Goal: Task Accomplishment & Management: Use online tool/utility

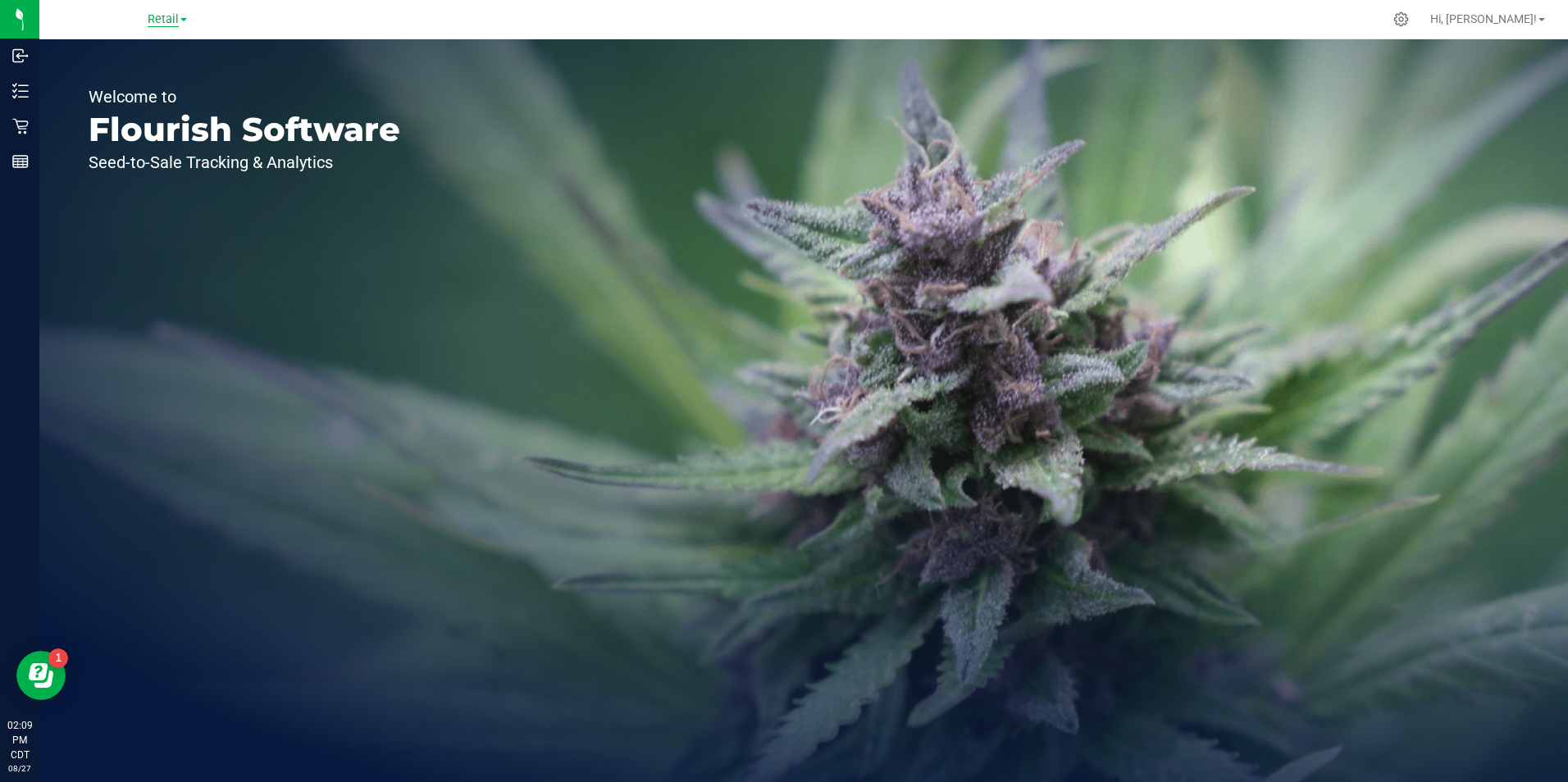
click at [178, 23] on span "Retail" at bounding box center [163, 20] width 31 height 14
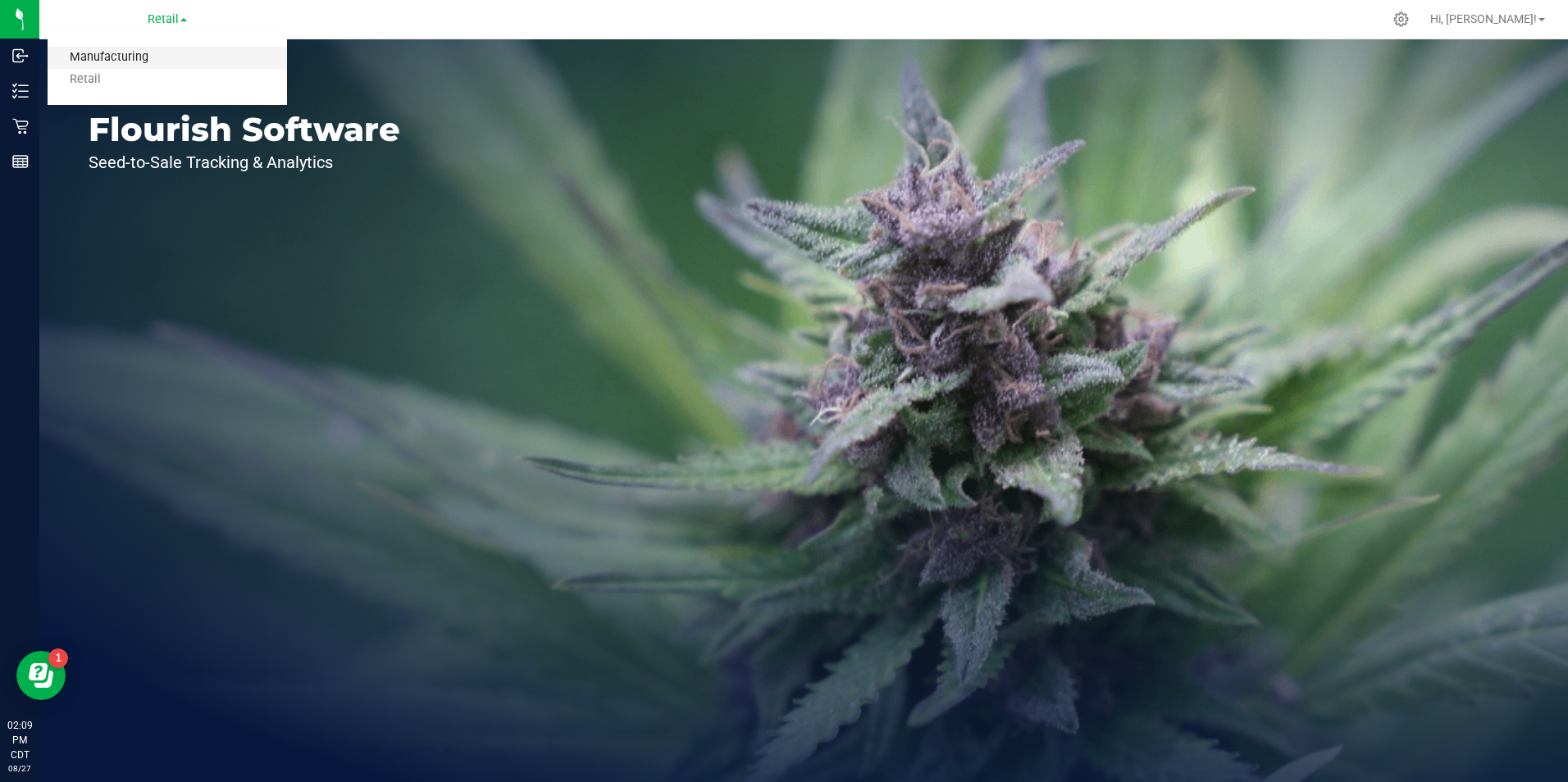
click at [132, 55] on link "Manufacturing" at bounding box center [167, 58] width 239 height 22
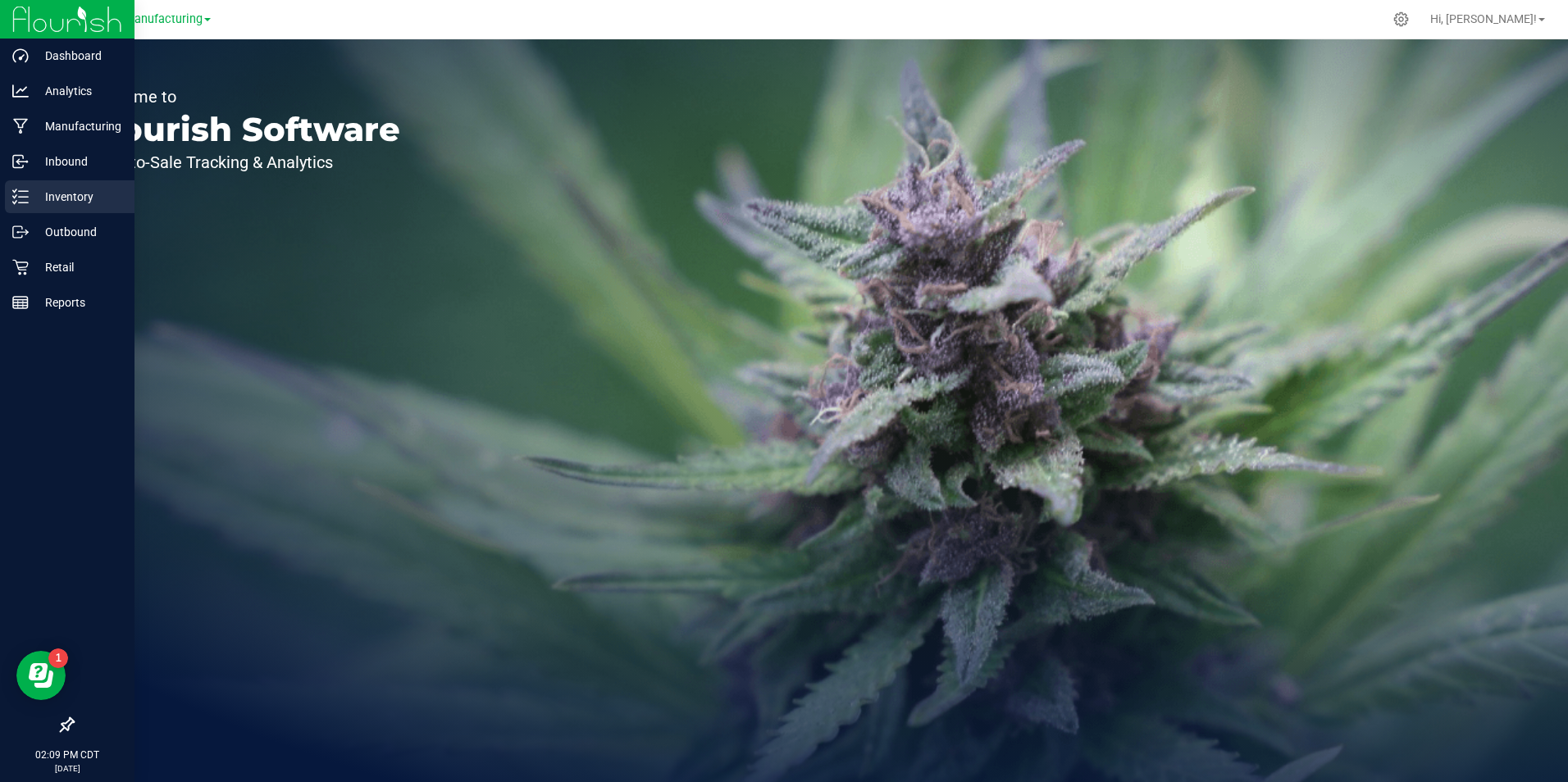
click at [42, 199] on p "Inventory" at bounding box center [78, 197] width 99 height 20
click at [59, 194] on p "Inventory" at bounding box center [78, 197] width 99 height 20
click at [33, 198] on p "Inventory" at bounding box center [78, 197] width 99 height 20
click at [22, 197] on line at bounding box center [24, 197] width 9 height 0
click at [24, 197] on line at bounding box center [24, 197] width 9 height 0
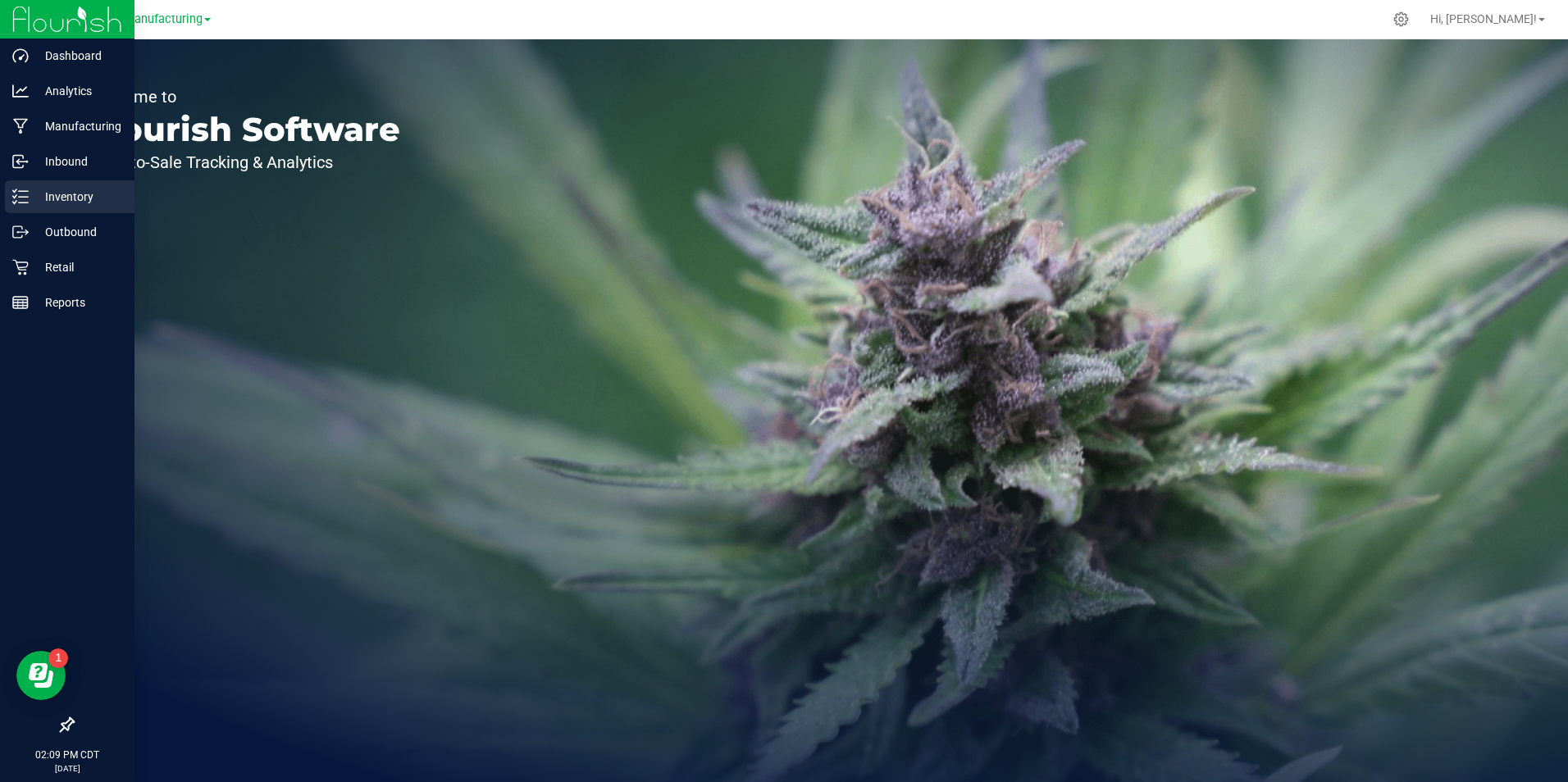
click at [34, 195] on div "Inventory" at bounding box center [69, 197] width 130 height 33
click at [63, 194] on p "Inventory" at bounding box center [78, 197] width 99 height 20
click at [63, 194] on p "Inventory" at bounding box center [78, 197] width 99 height 20
click at [63, 193] on p "Inventory" at bounding box center [78, 197] width 99 height 20
click at [64, 193] on p "Inventory" at bounding box center [78, 197] width 99 height 20
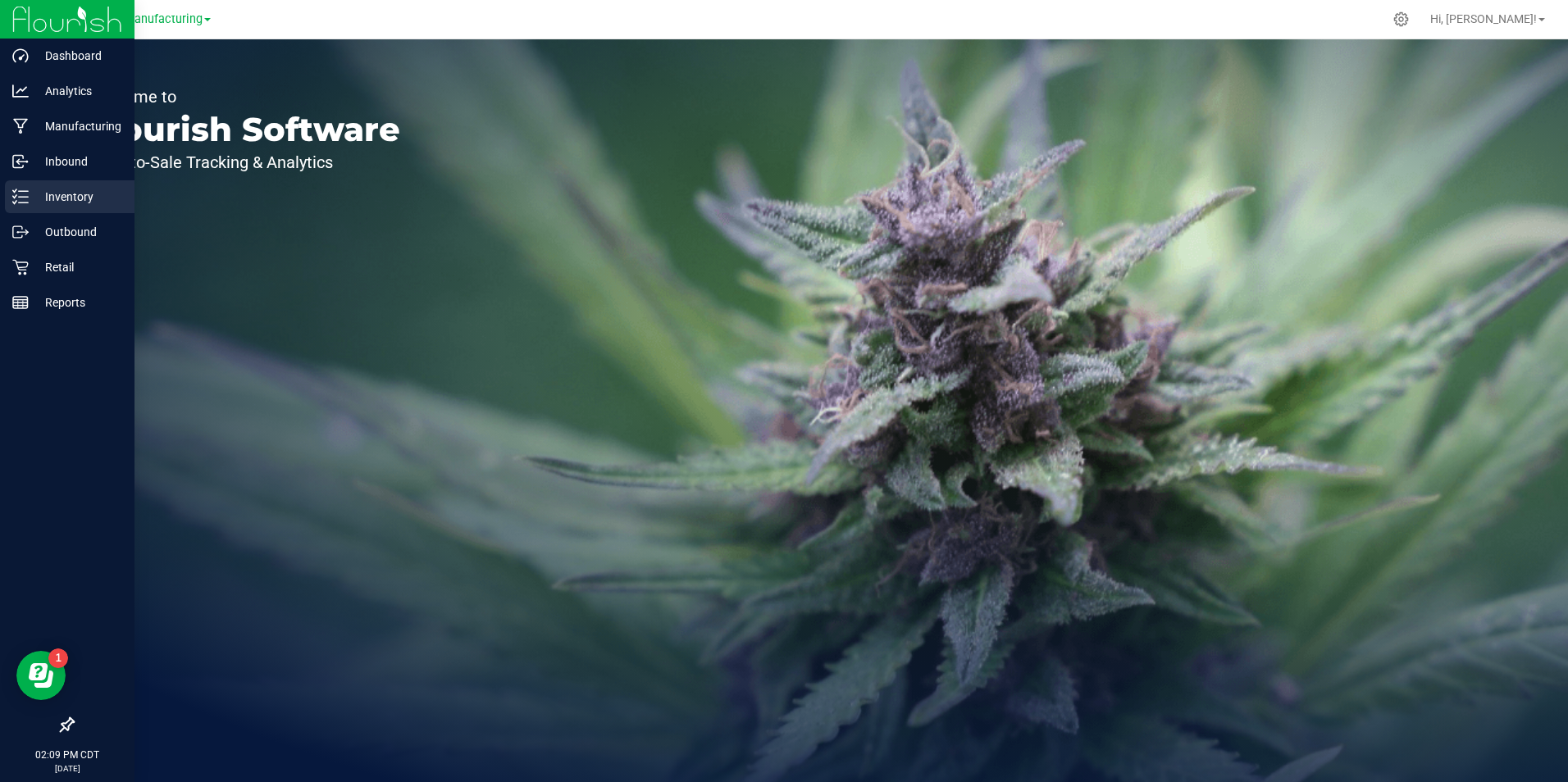
click at [64, 193] on p "Inventory" at bounding box center [78, 197] width 99 height 20
click at [65, 194] on p "Inventory" at bounding box center [78, 197] width 99 height 20
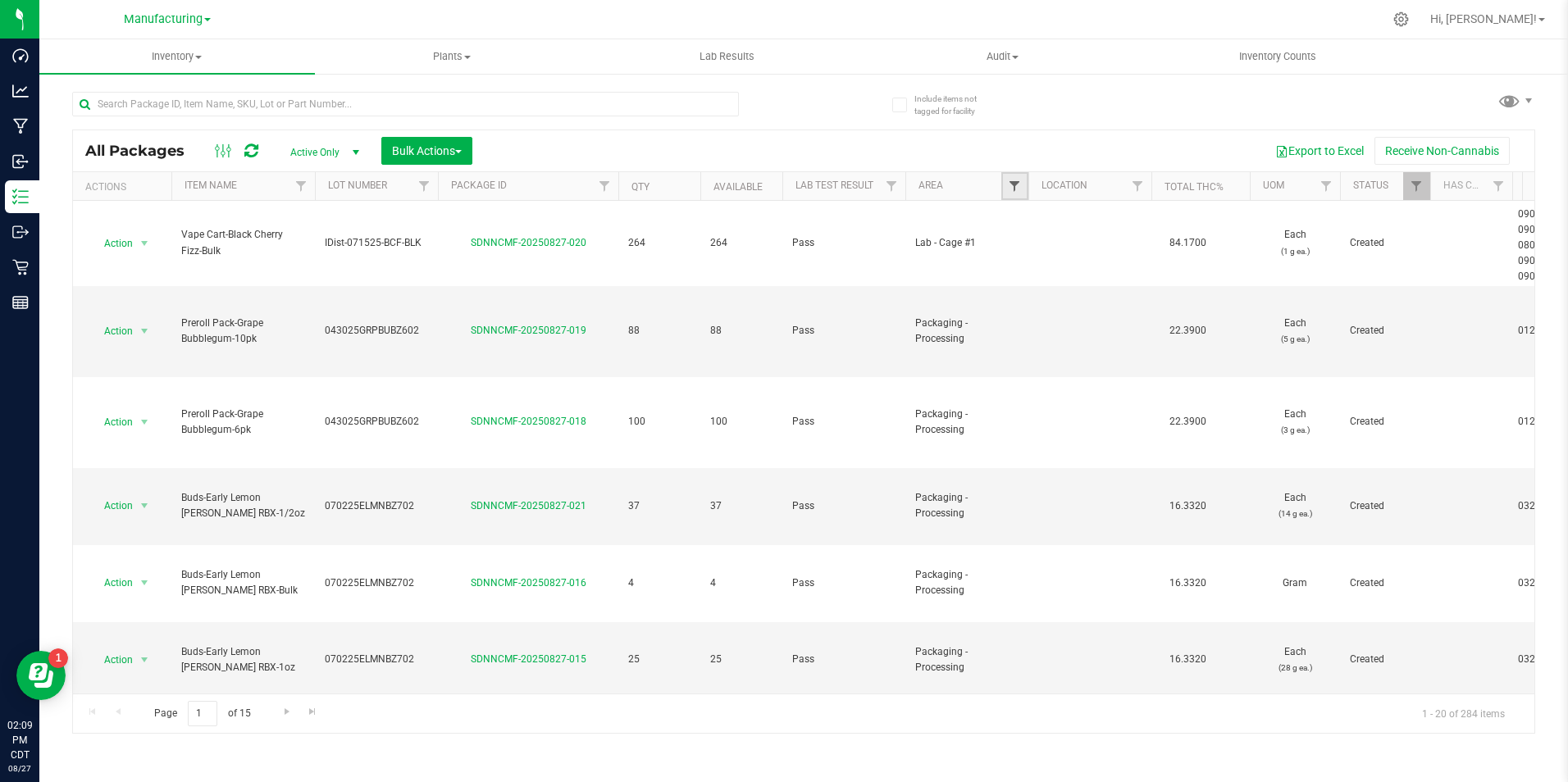
click at [1020, 187] on span "Filter" at bounding box center [1014, 186] width 13 height 13
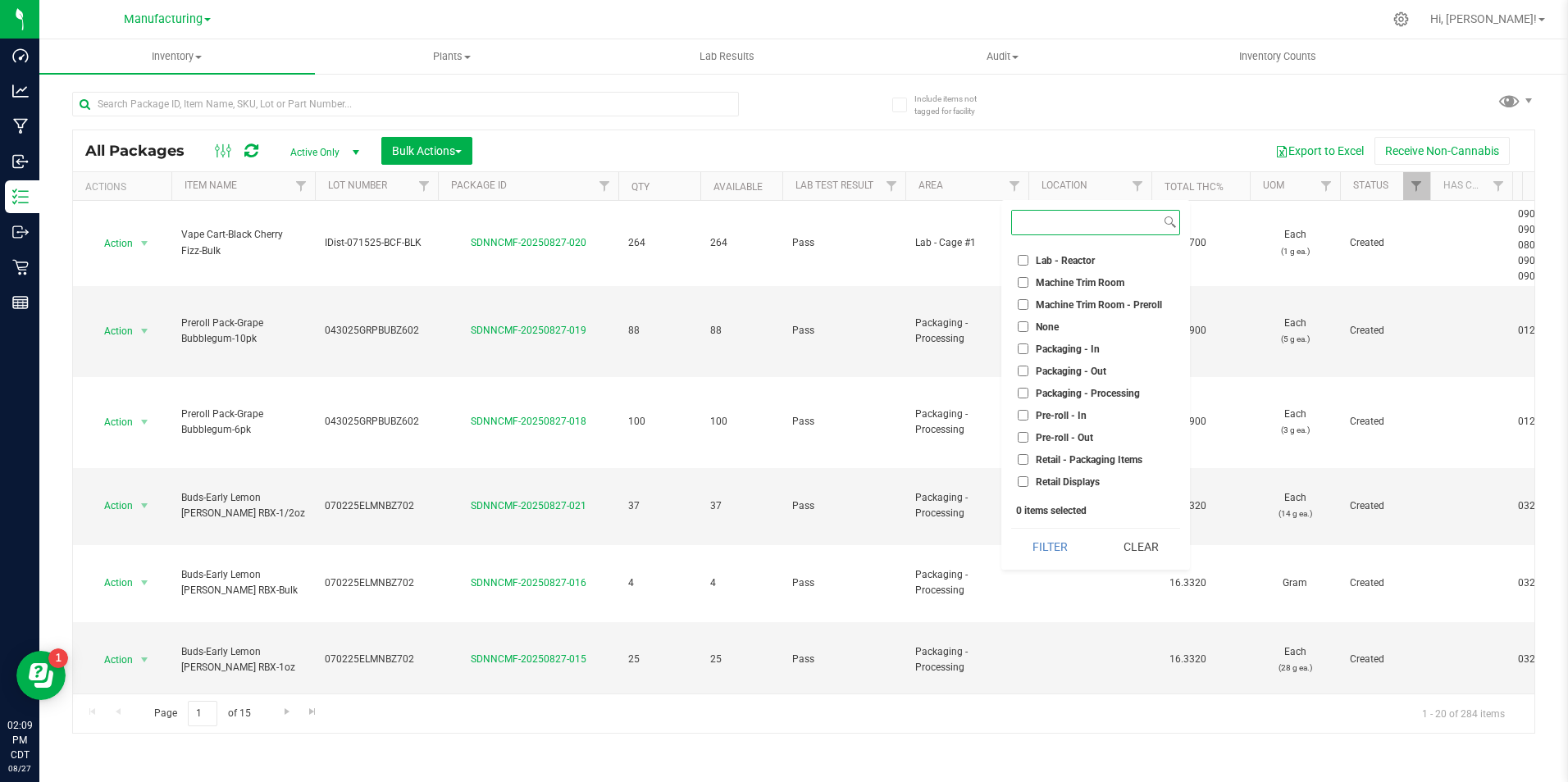
scroll to position [458, 0]
click at [1021, 285] on input "Packaging - Out" at bounding box center [1023, 285] width 11 height 11
checkbox input "true"
click at [1053, 540] on button "Filter" at bounding box center [1050, 547] width 79 height 36
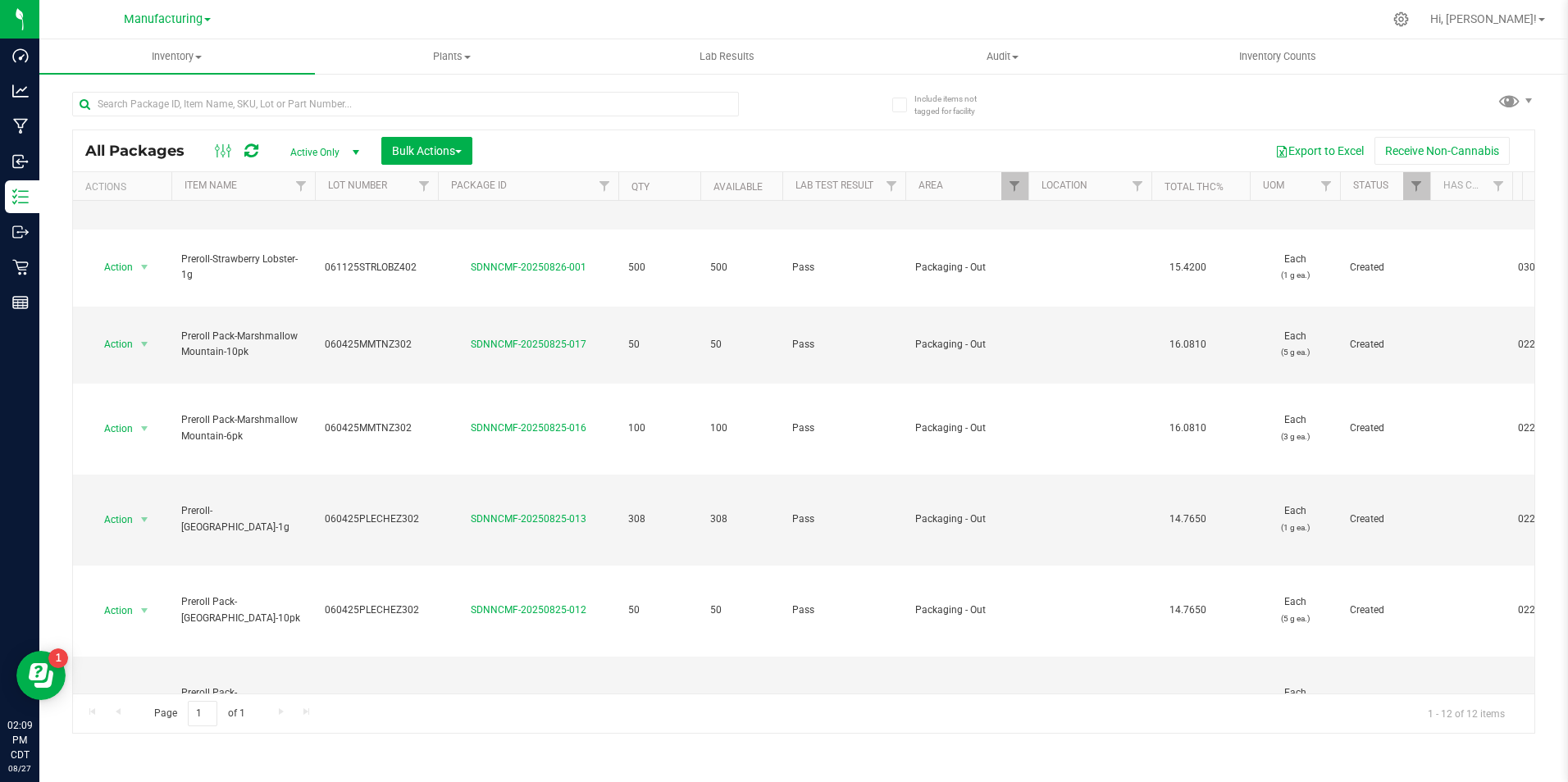
scroll to position [520, 0]
click at [468, 152] on button "Bulk Actions" at bounding box center [427, 150] width 91 height 28
click at [431, 220] on span "Add to outbound order" at bounding box center [447, 217] width 111 height 13
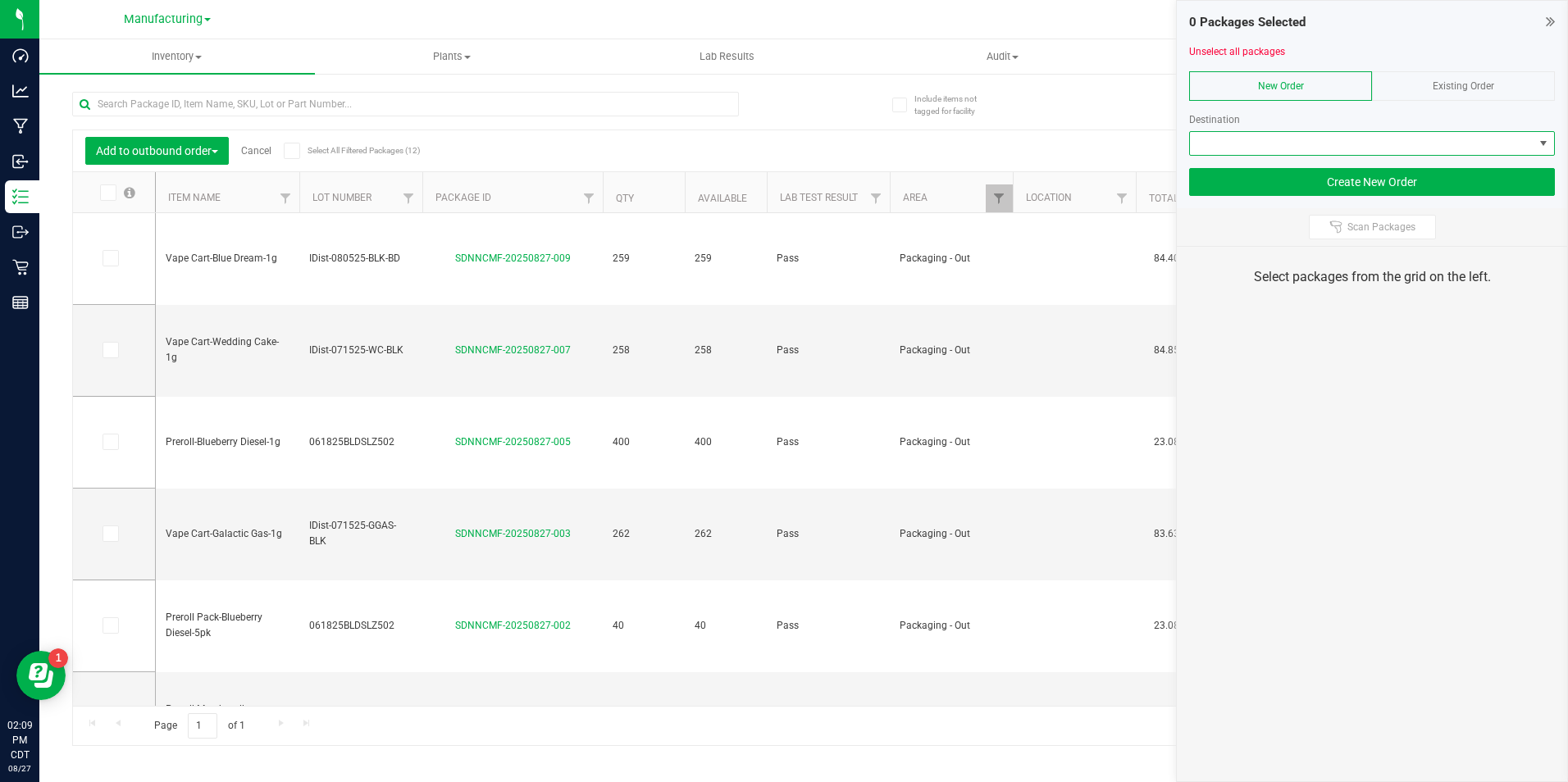
click at [1245, 142] on span at bounding box center [1361, 143] width 344 height 23
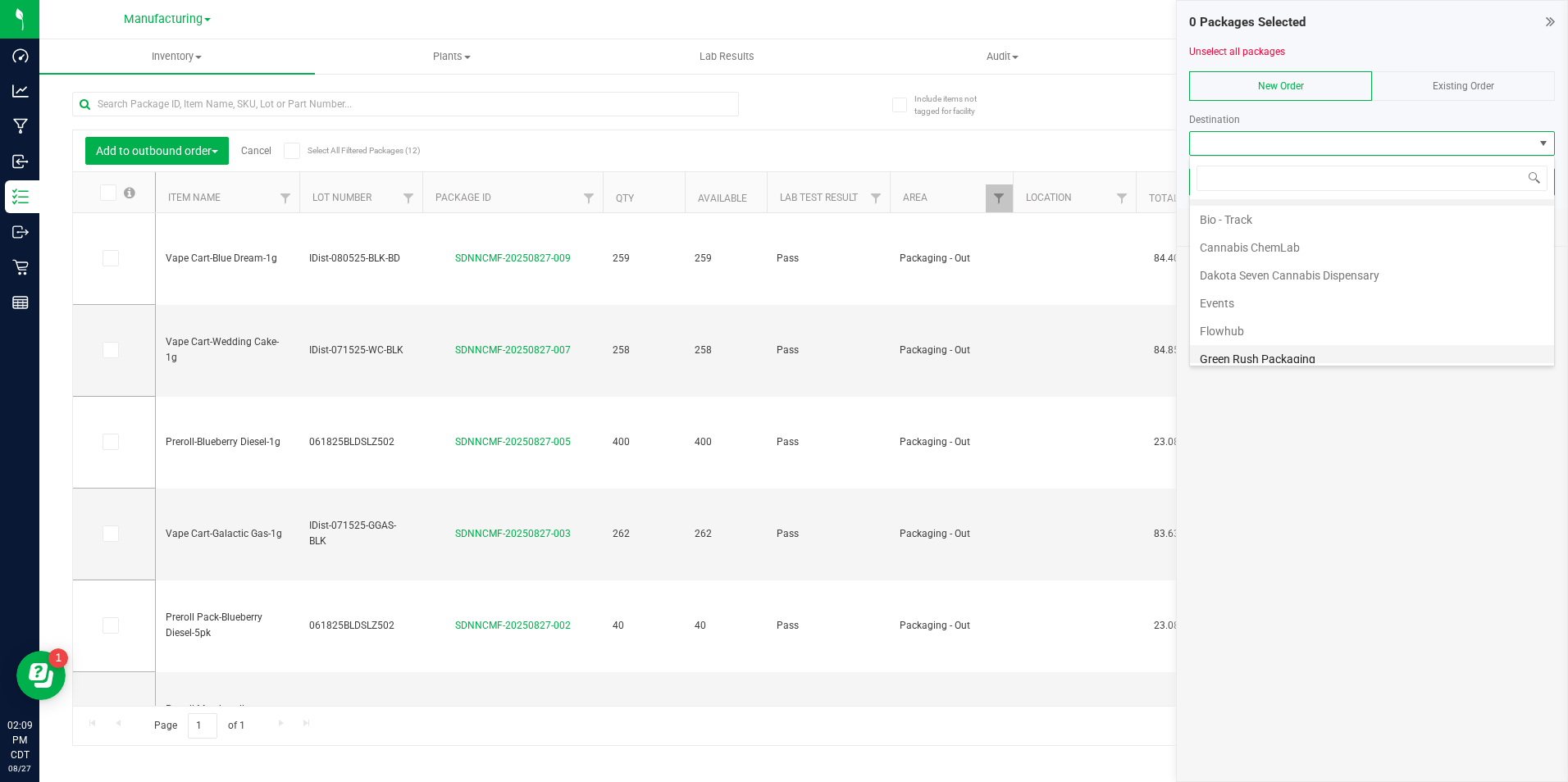
scroll to position [82, 0]
click at [1215, 270] on li "Flowhub" at bounding box center [1372, 270] width 364 height 28
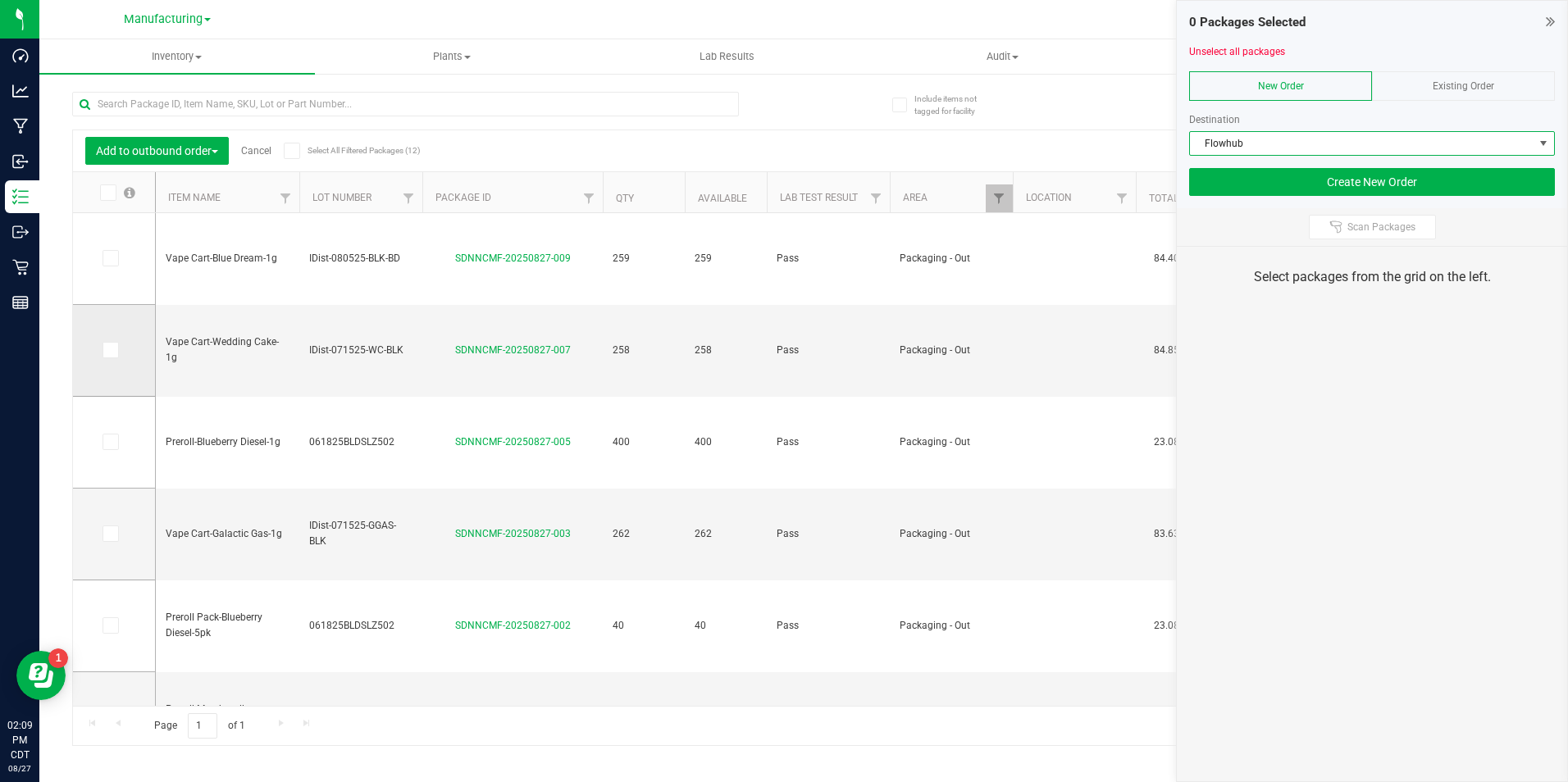
click at [115, 348] on span at bounding box center [111, 350] width 16 height 16
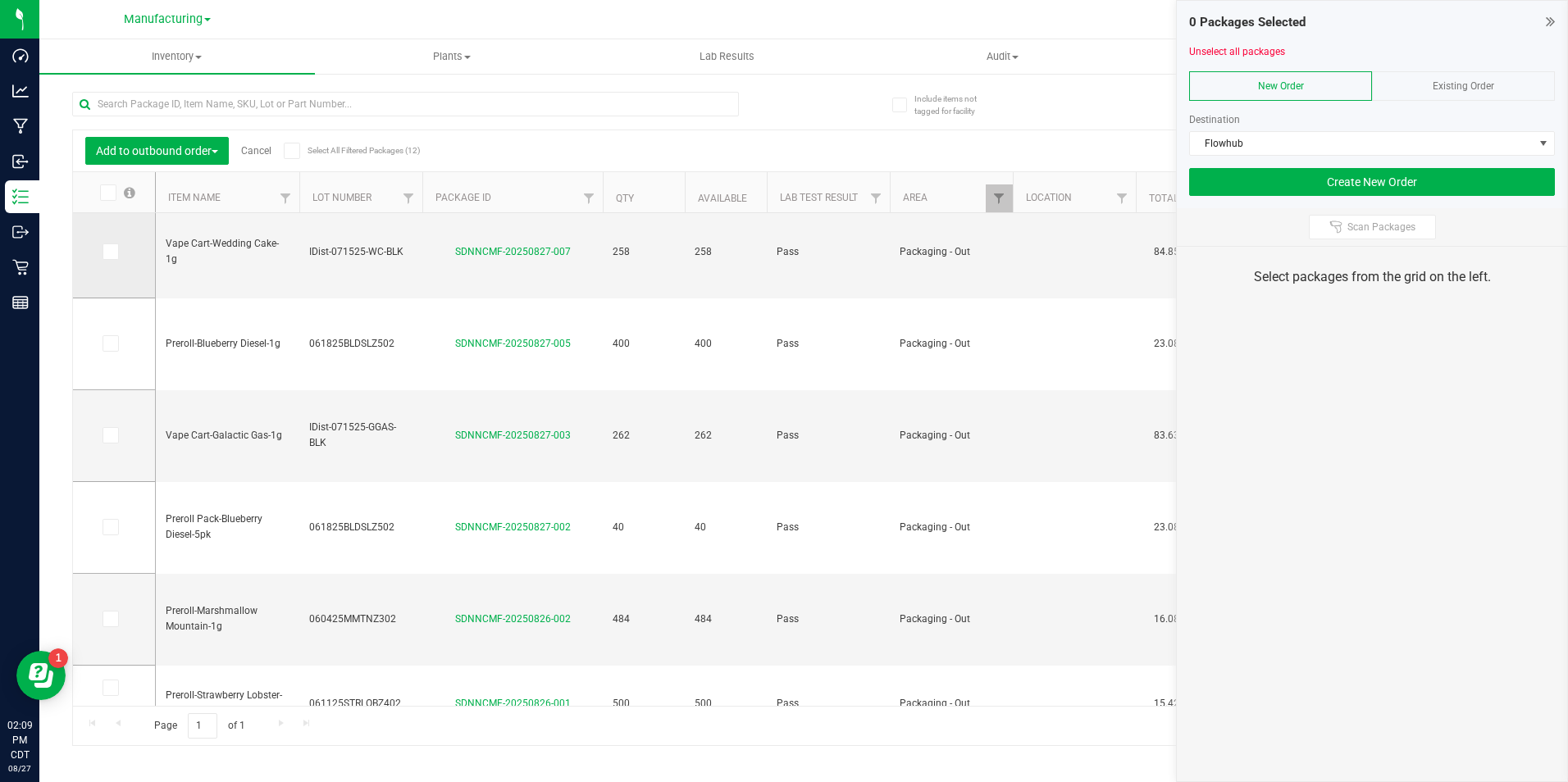
scroll to position [0, 0]
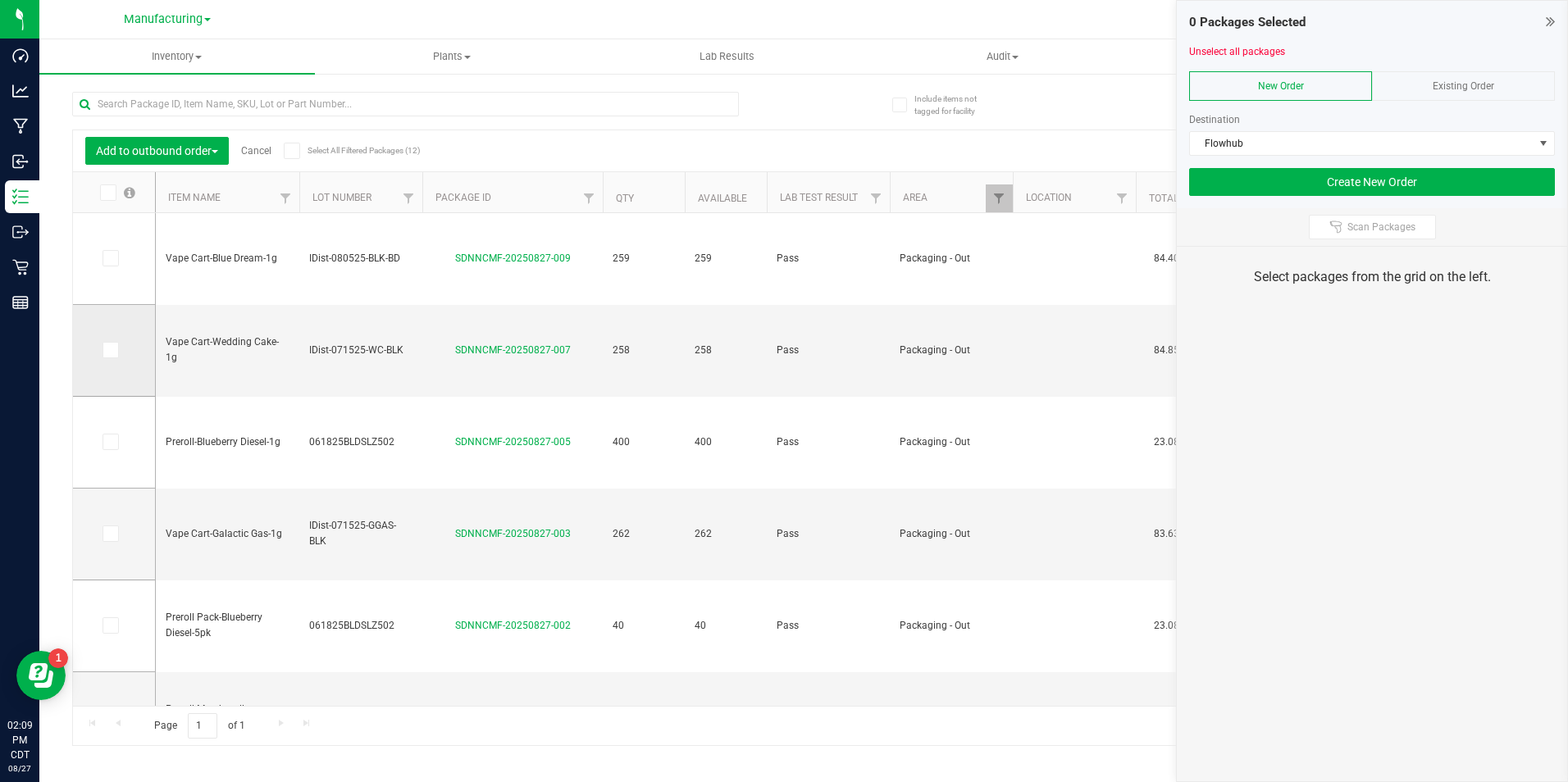
click at [105, 350] on icon at bounding box center [110, 350] width 11 height 0
click at [0, 0] on input "checkbox" at bounding box center [0, 0] width 0 height 0
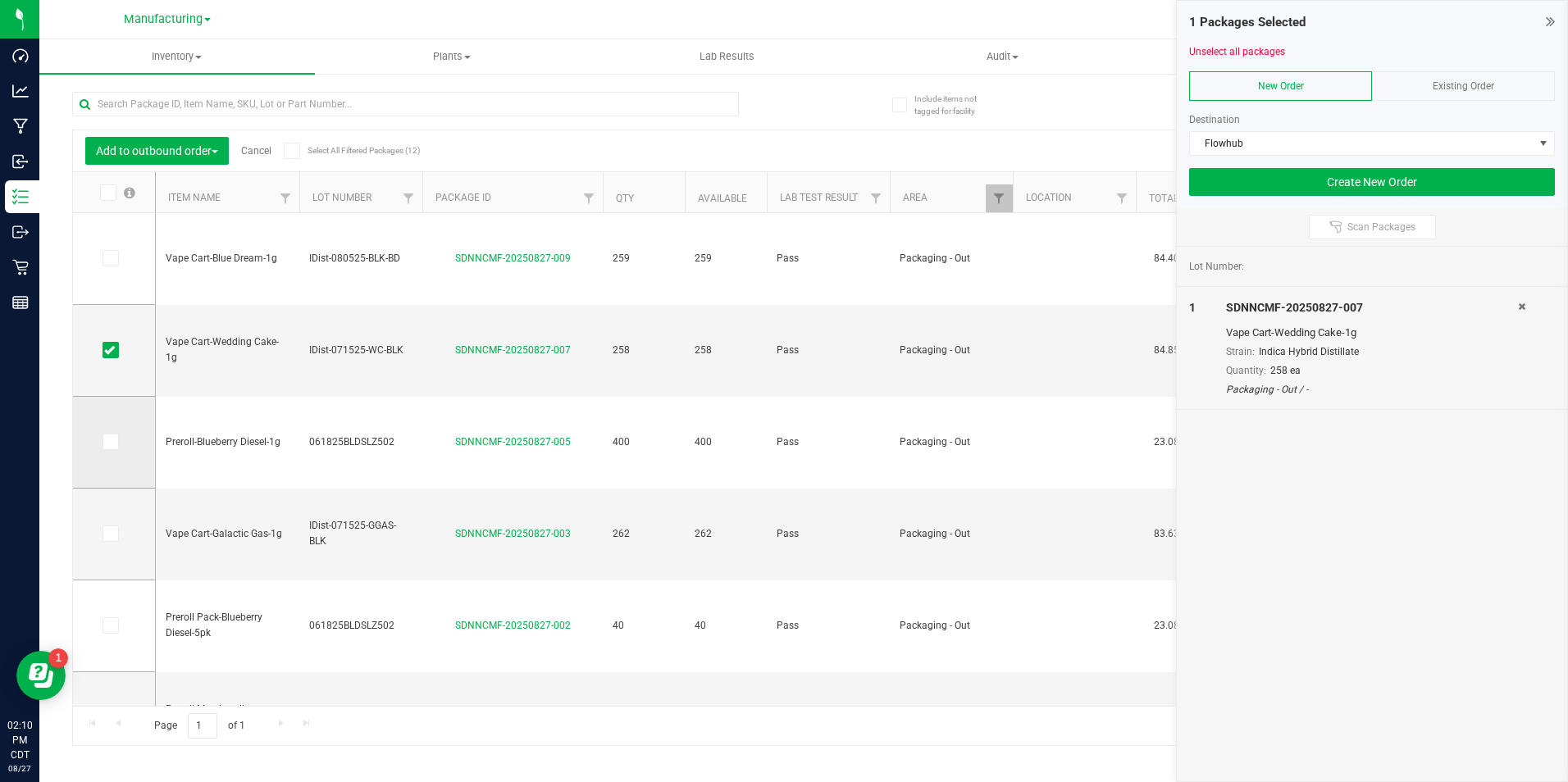
click at [110, 442] on icon at bounding box center [110, 442] width 11 height 0
click at [0, 0] on input "checkbox" at bounding box center [0, 0] width 0 height 0
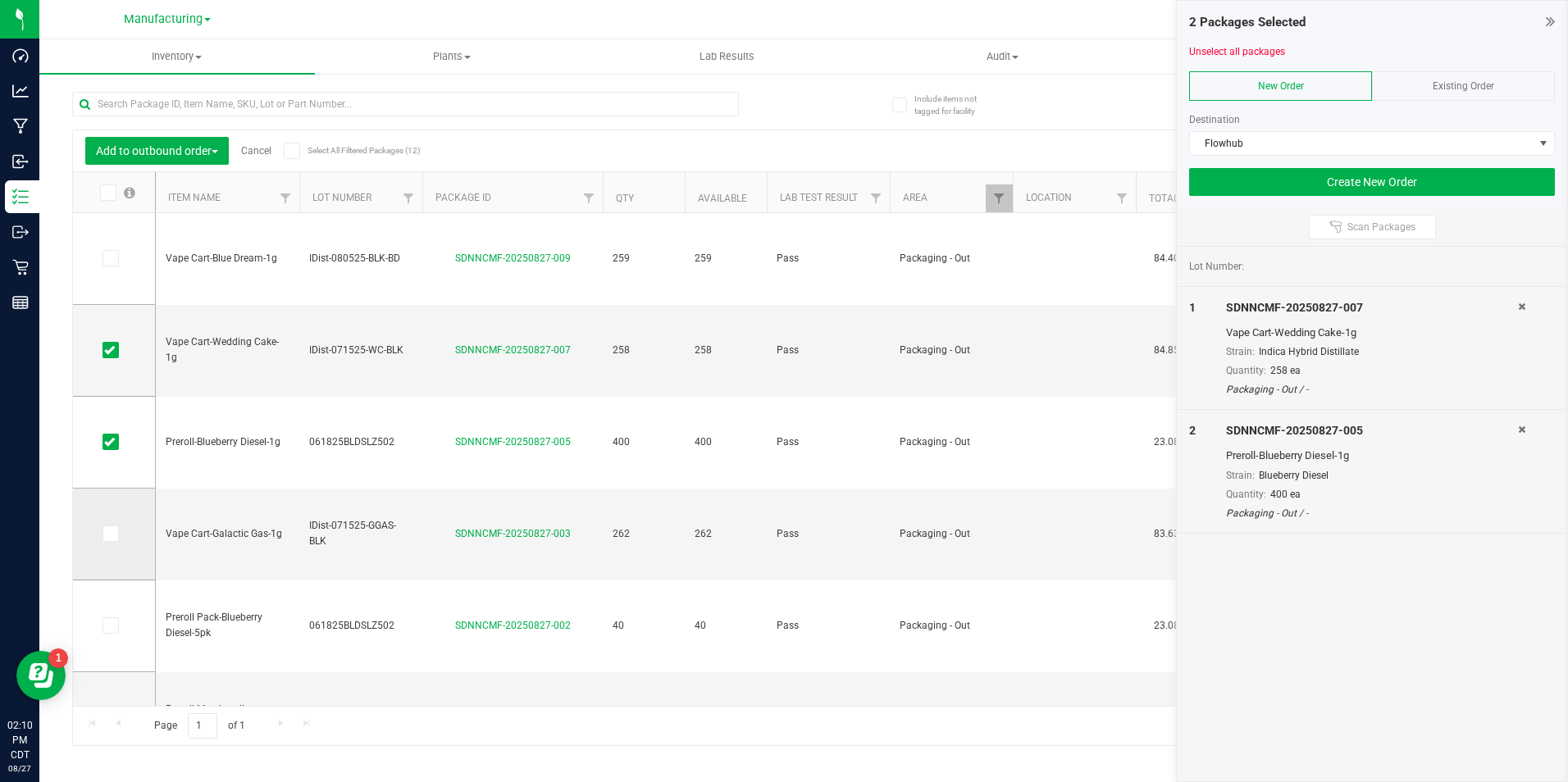
click at [106, 534] on icon at bounding box center [110, 534] width 11 height 0
click at [0, 0] on input "checkbox" at bounding box center [0, 0] width 0 height 0
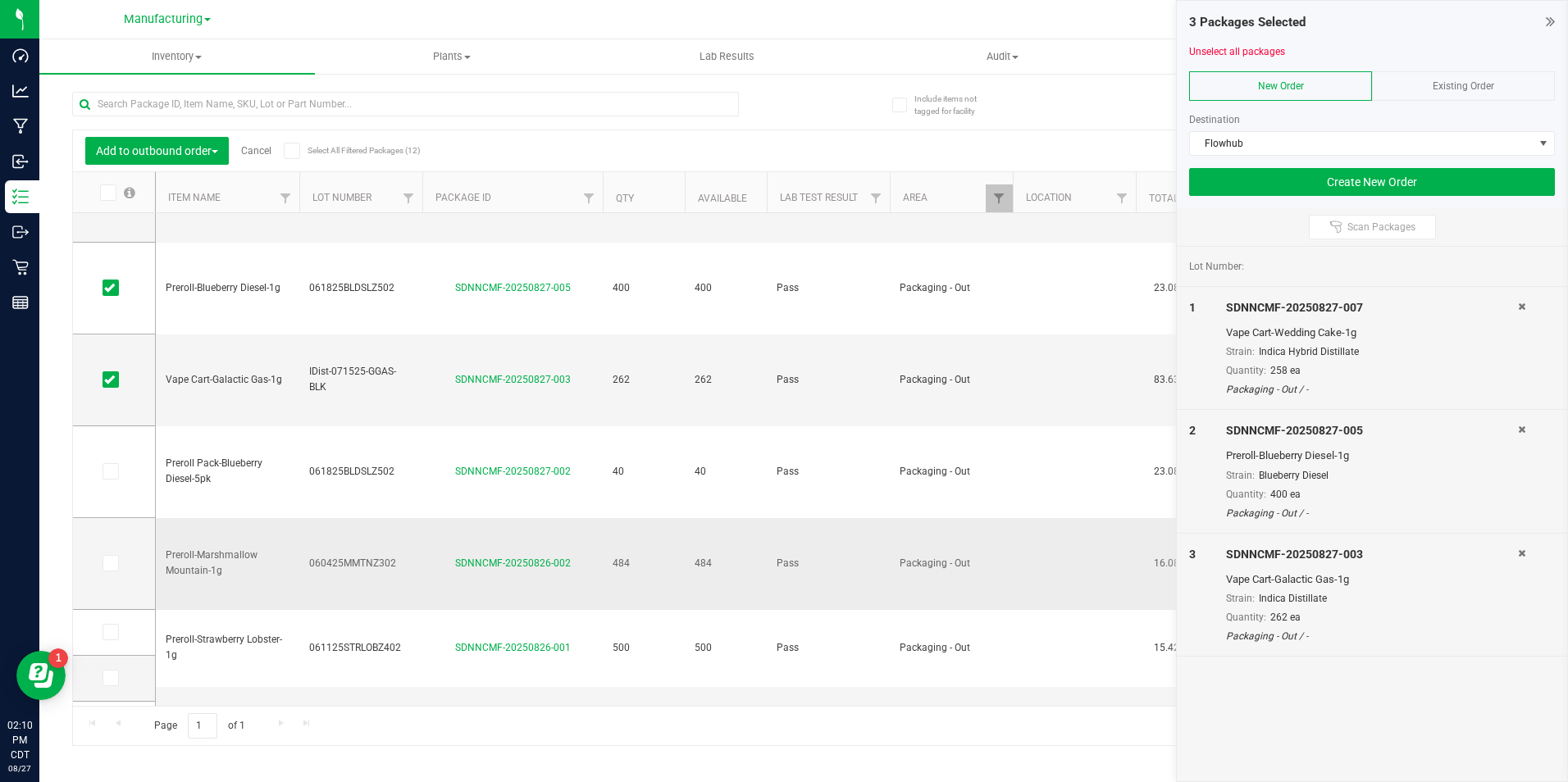
scroll to position [164, 0]
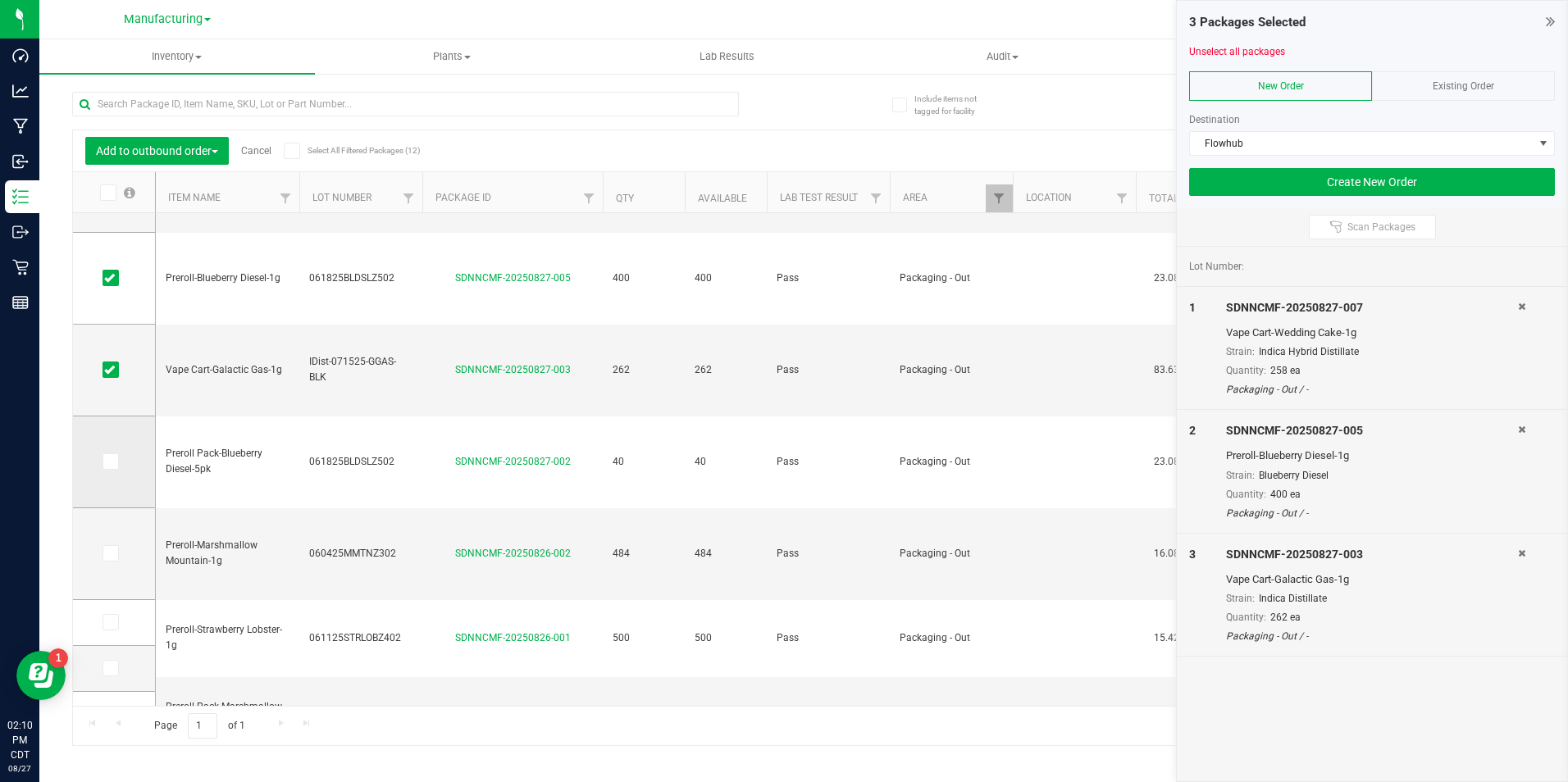
click at [108, 461] on icon at bounding box center [110, 461] width 11 height 0
click at [0, 0] on input "checkbox" at bounding box center [0, 0] width 0 height 0
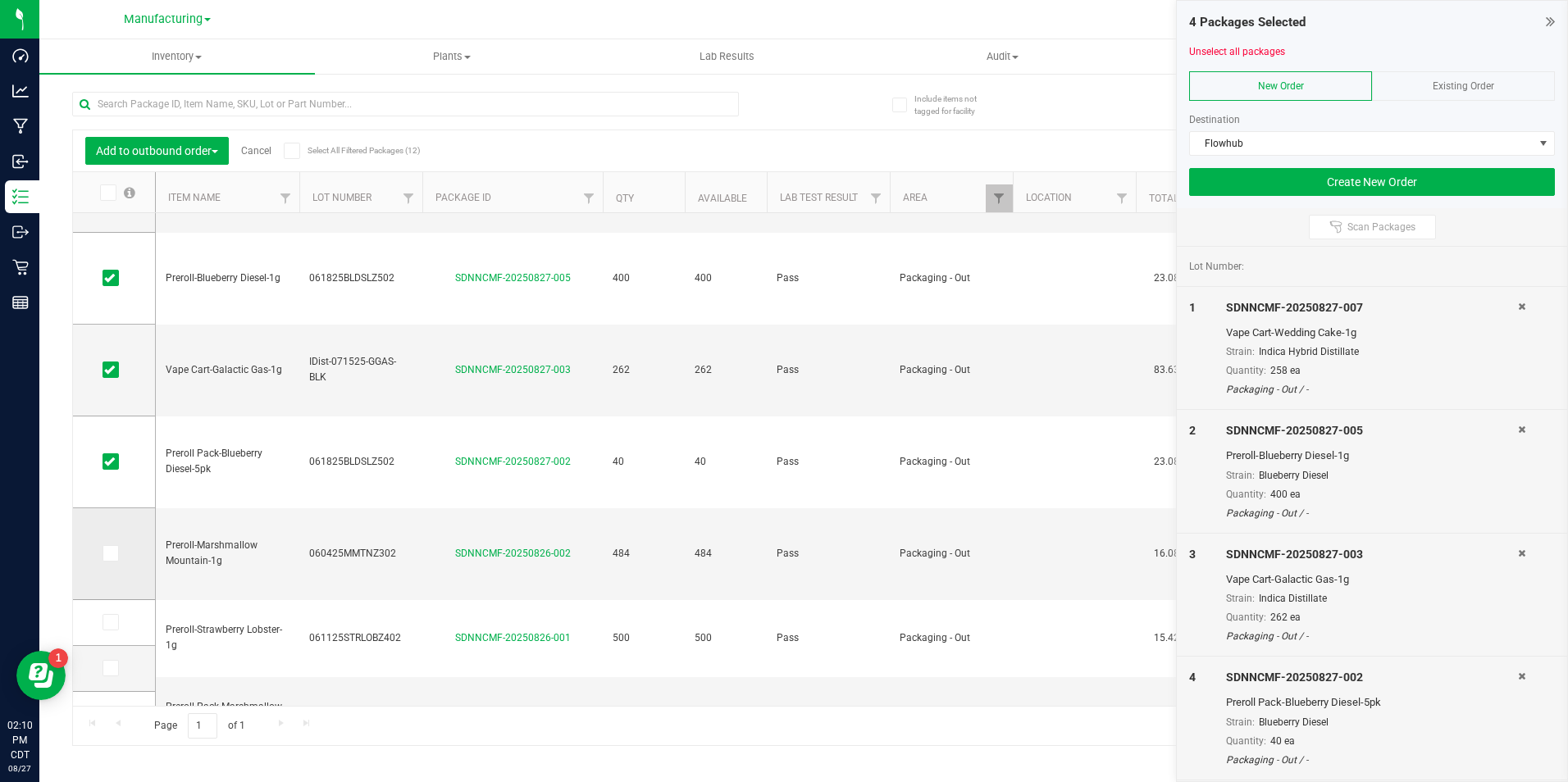
click at [110, 554] on icon at bounding box center [110, 554] width 11 height 0
click at [0, 0] on input "checkbox" at bounding box center [0, 0] width 0 height 0
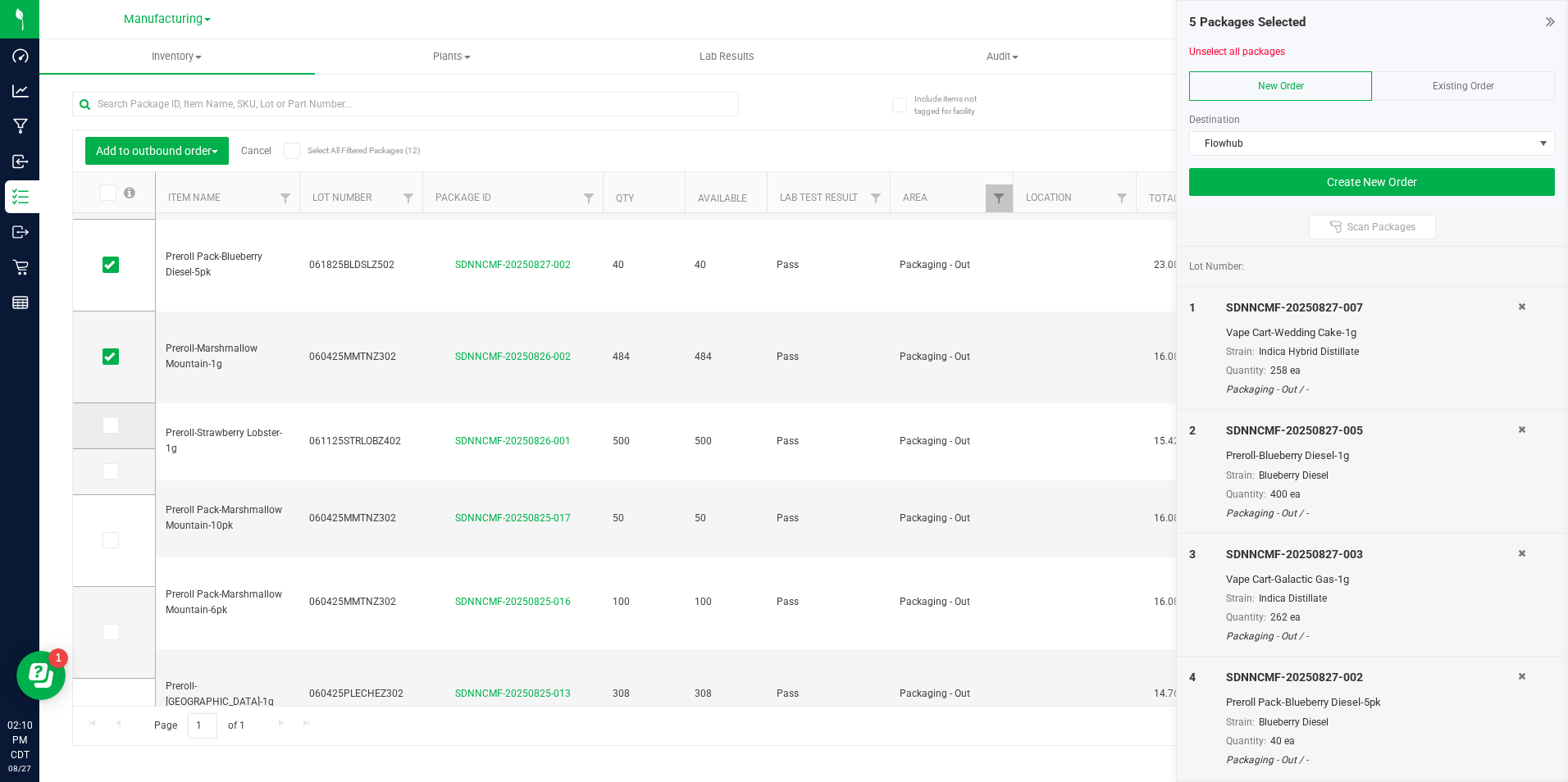
click at [112, 426] on icon at bounding box center [110, 426] width 11 height 0
click at [0, 0] on input "checkbox" at bounding box center [0, 0] width 0 height 0
click at [109, 471] on icon at bounding box center [110, 471] width 11 height 0
click at [0, 0] on input "checkbox" at bounding box center [0, 0] width 0 height 0
click at [110, 540] on icon at bounding box center [110, 540] width 11 height 0
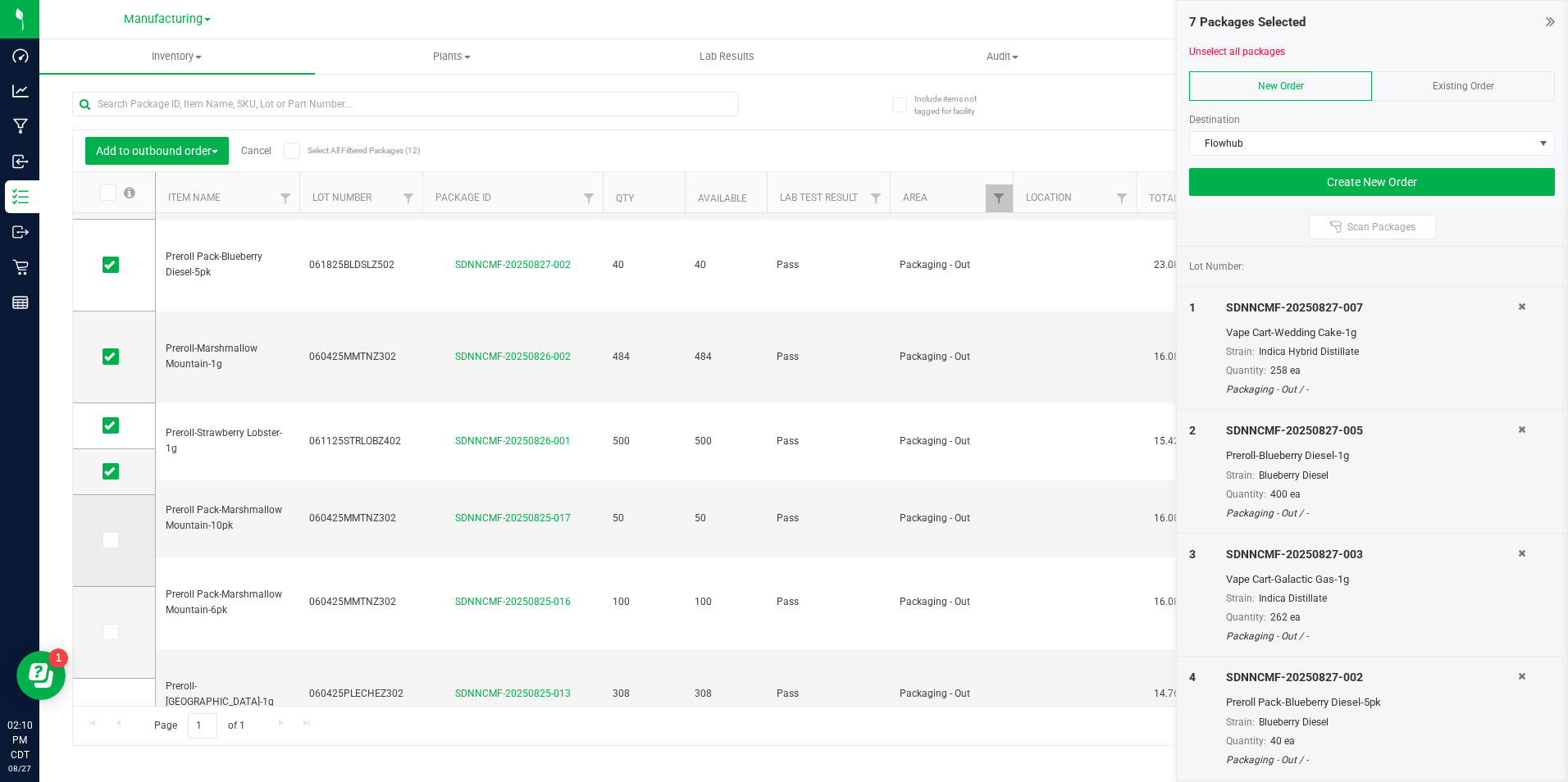
click at [0, 0] on input "checkbox" at bounding box center [0, 0] width 0 height 0
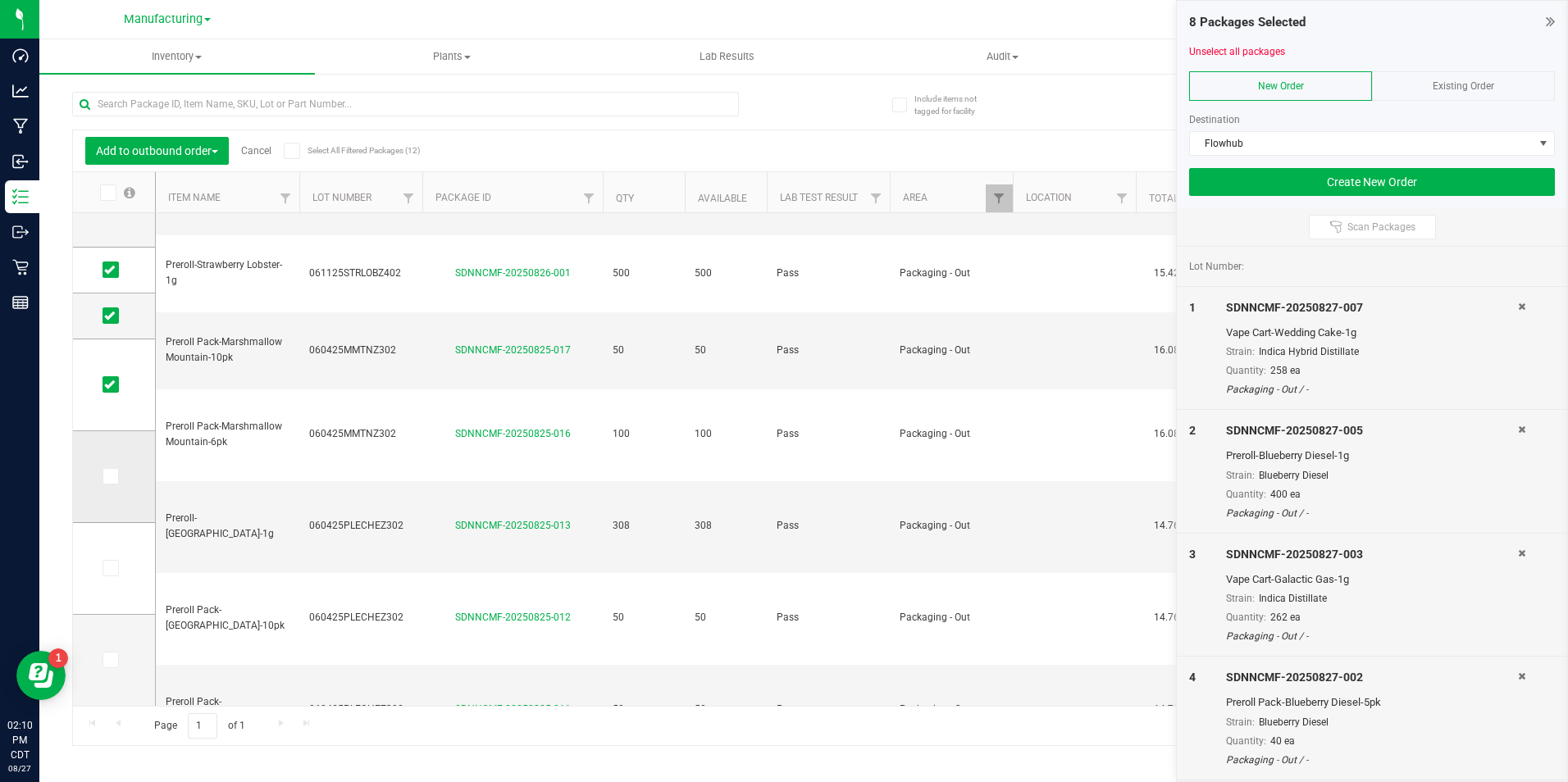
click at [111, 477] on icon at bounding box center [110, 477] width 11 height 0
click at [0, 0] on input "checkbox" at bounding box center [0, 0] width 0 height 0
drag, startPoint x: 108, startPoint y: 560, endPoint x: 117, endPoint y: 560, distance: 9.0
click at [111, 560] on span at bounding box center [111, 568] width 16 height 16
click at [0, 0] on input "checkbox" at bounding box center [0, 0] width 0 height 0
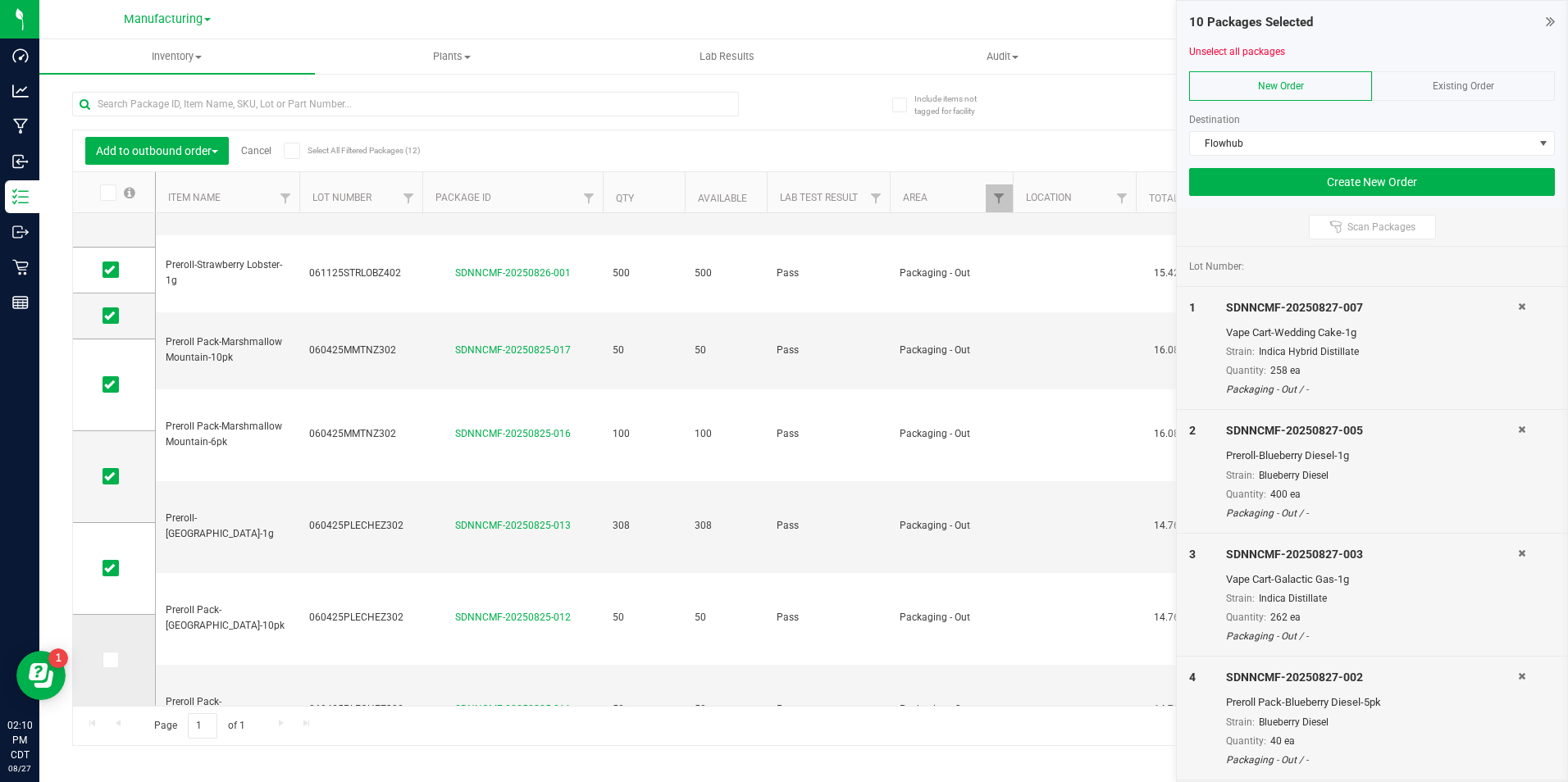
click at [103, 661] on span at bounding box center [111, 660] width 16 height 16
click at [0, 0] on input "checkbox" at bounding box center [0, 0] width 0 height 0
click at [1298, 185] on button "Create New Order" at bounding box center [1371, 181] width 365 height 28
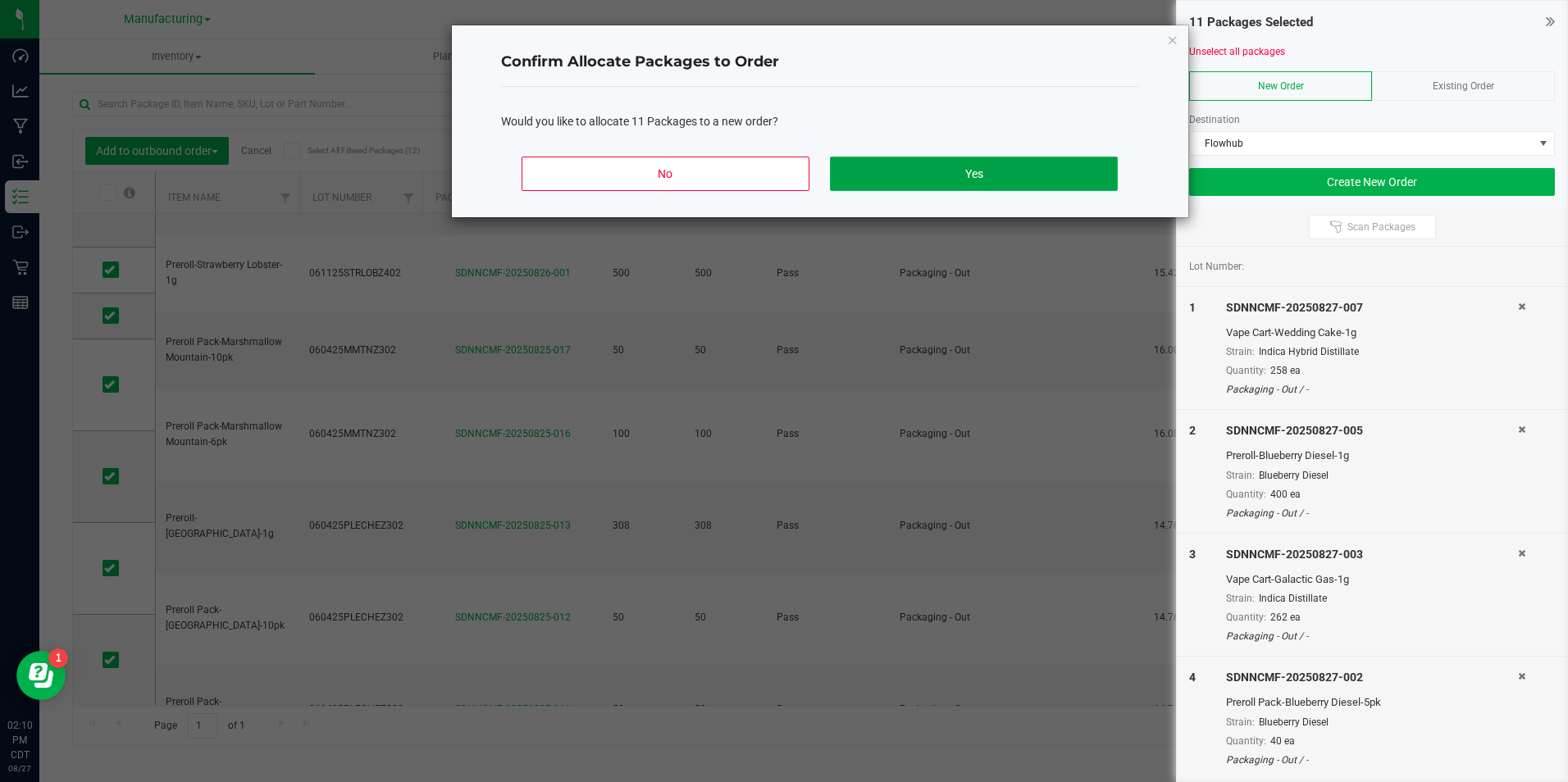
click at [934, 177] on button "Yes" at bounding box center [973, 174] width 287 height 34
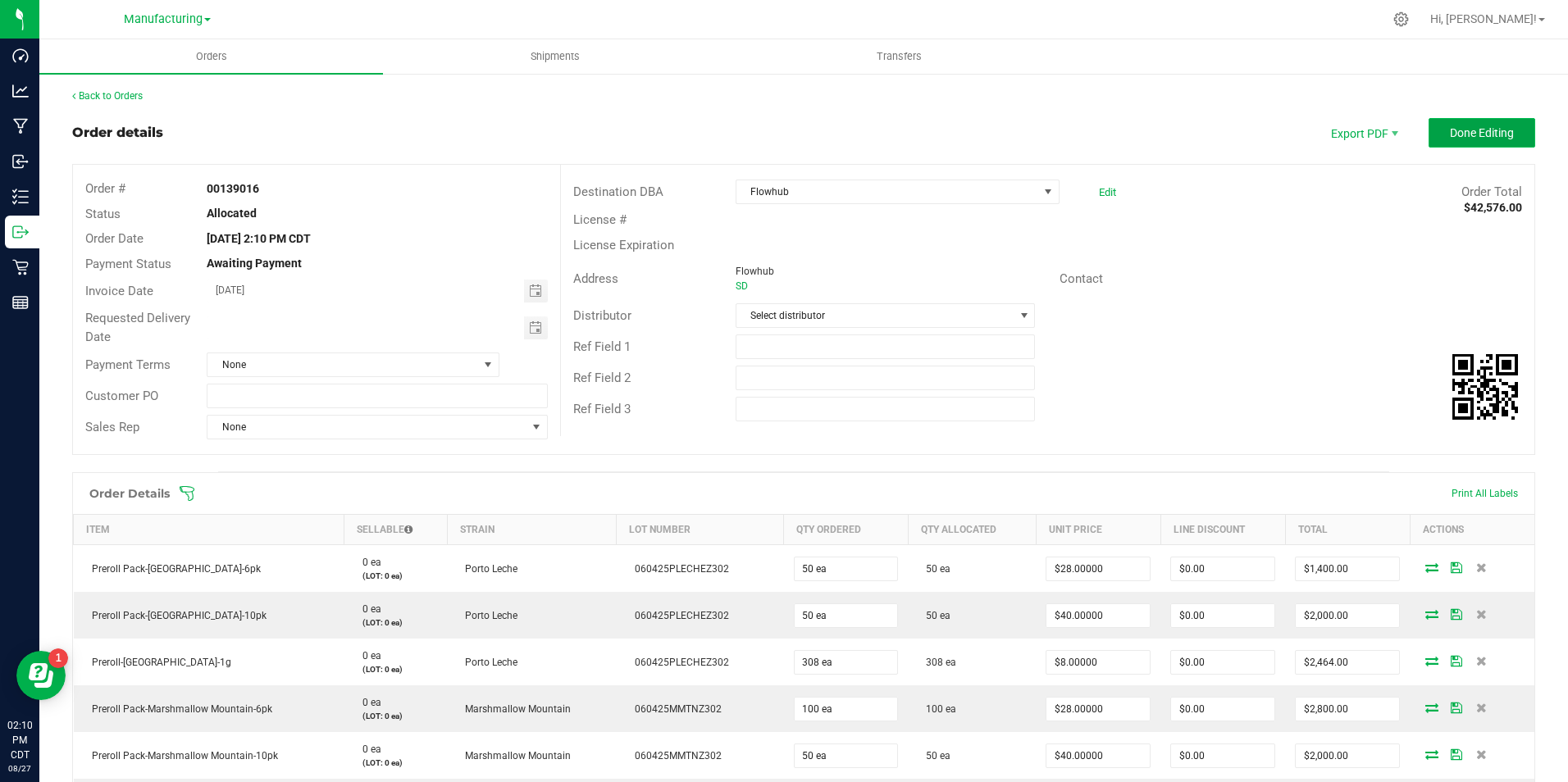
click at [1476, 138] on span "Done Editing" at bounding box center [1481, 132] width 64 height 13
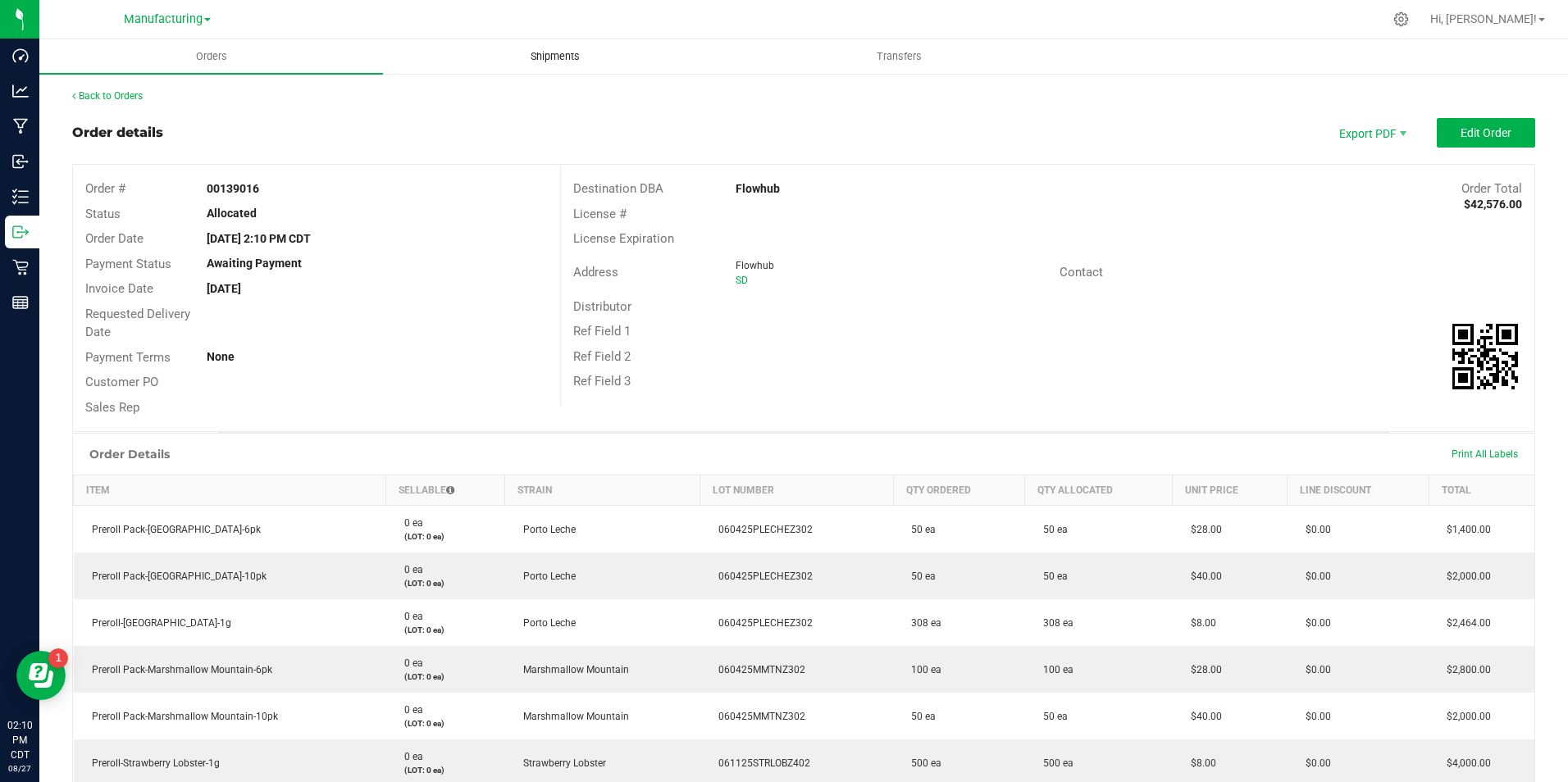
click at [558, 62] on span "Shipments" at bounding box center [555, 56] width 93 height 14
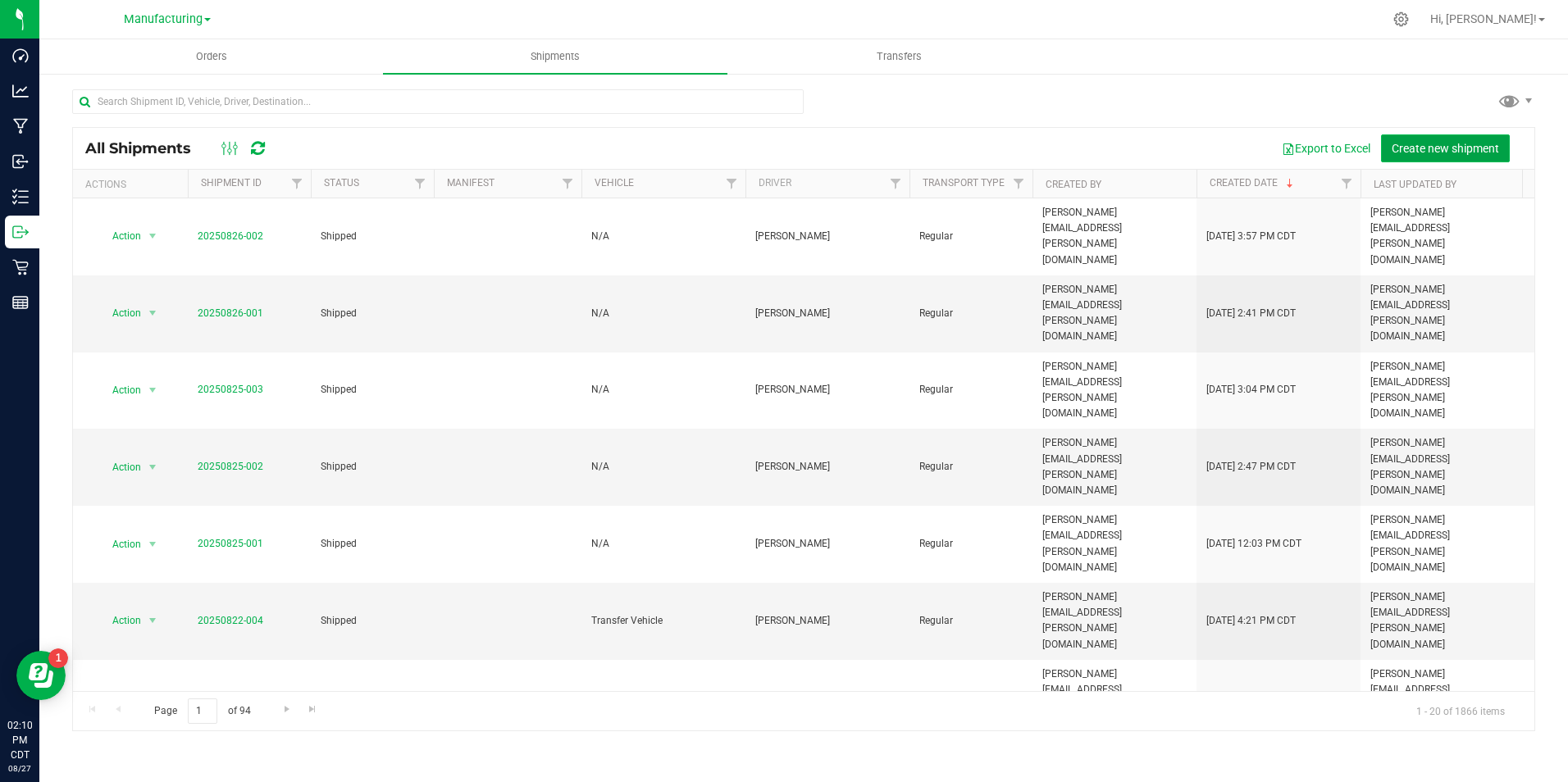
click at [1399, 145] on span "Create new shipment" at bounding box center [1445, 149] width 108 height 13
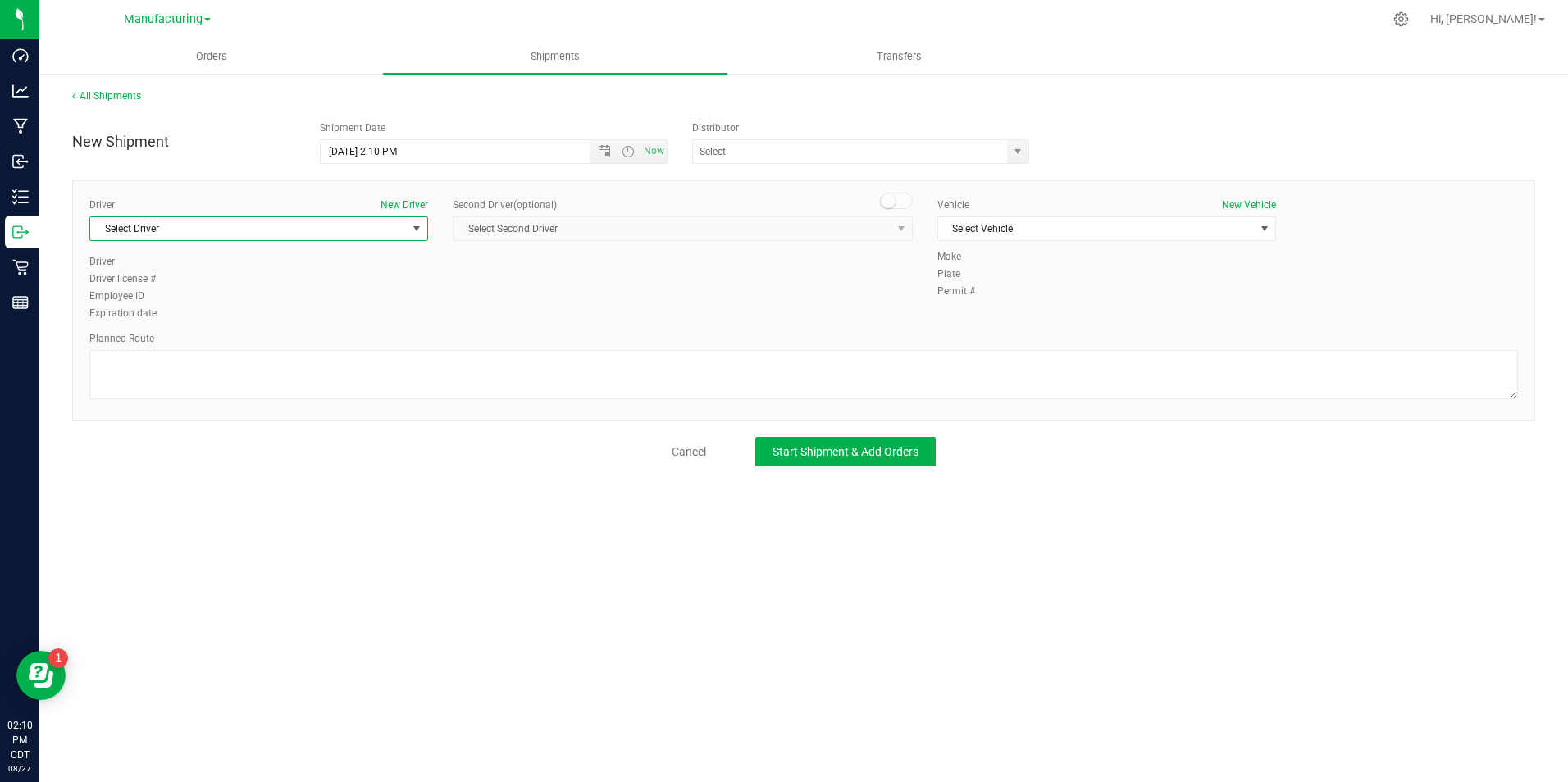
click at [409, 231] on span "select" at bounding box center [417, 228] width 21 height 23
click at [113, 409] on li "[PERSON_NAME]" at bounding box center [259, 419] width 337 height 24
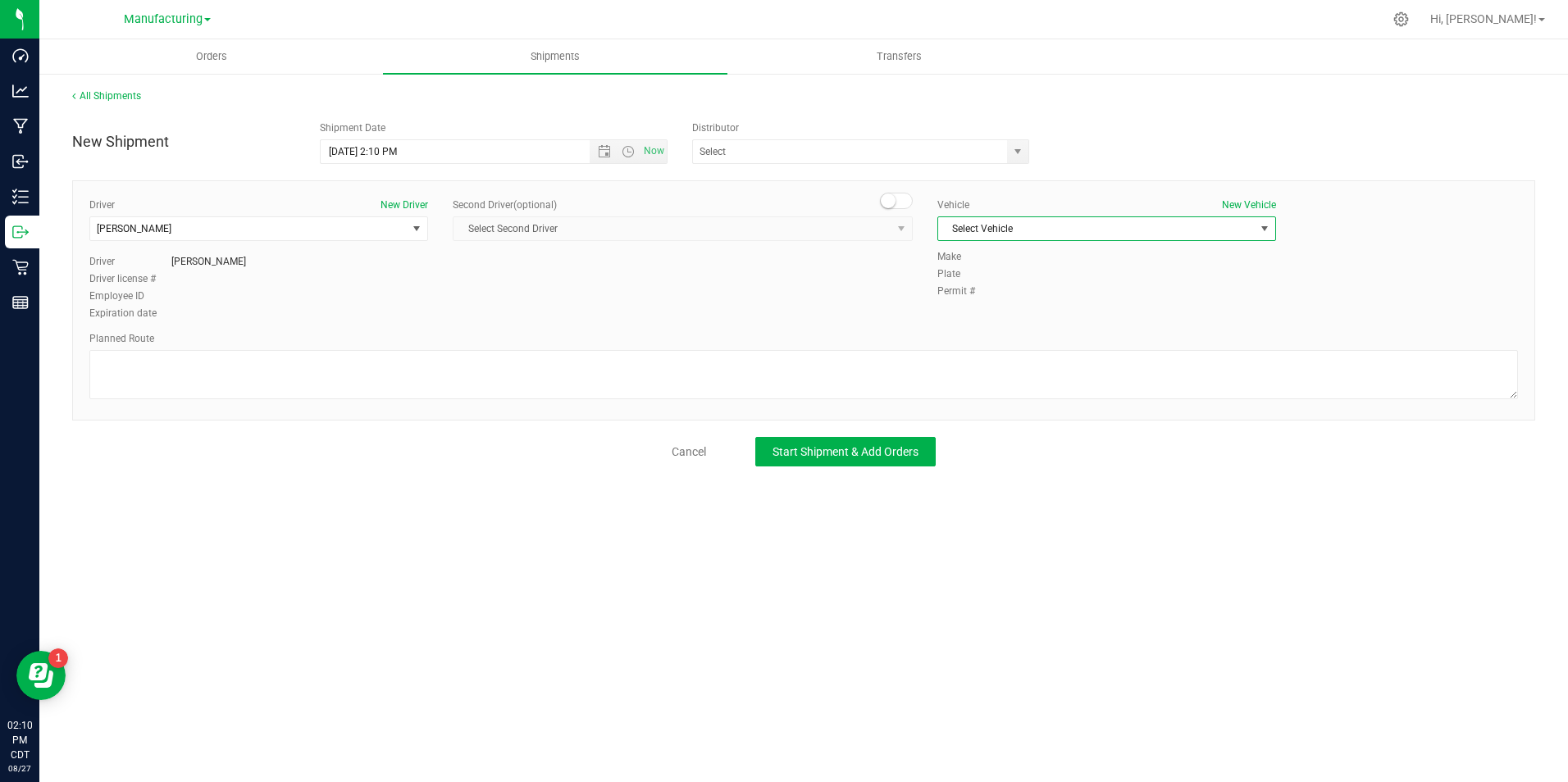
click at [1030, 224] on span "Select Vehicle" at bounding box center [1096, 228] width 316 height 23
click at [1002, 258] on li "N/A" at bounding box center [1107, 256] width 337 height 24
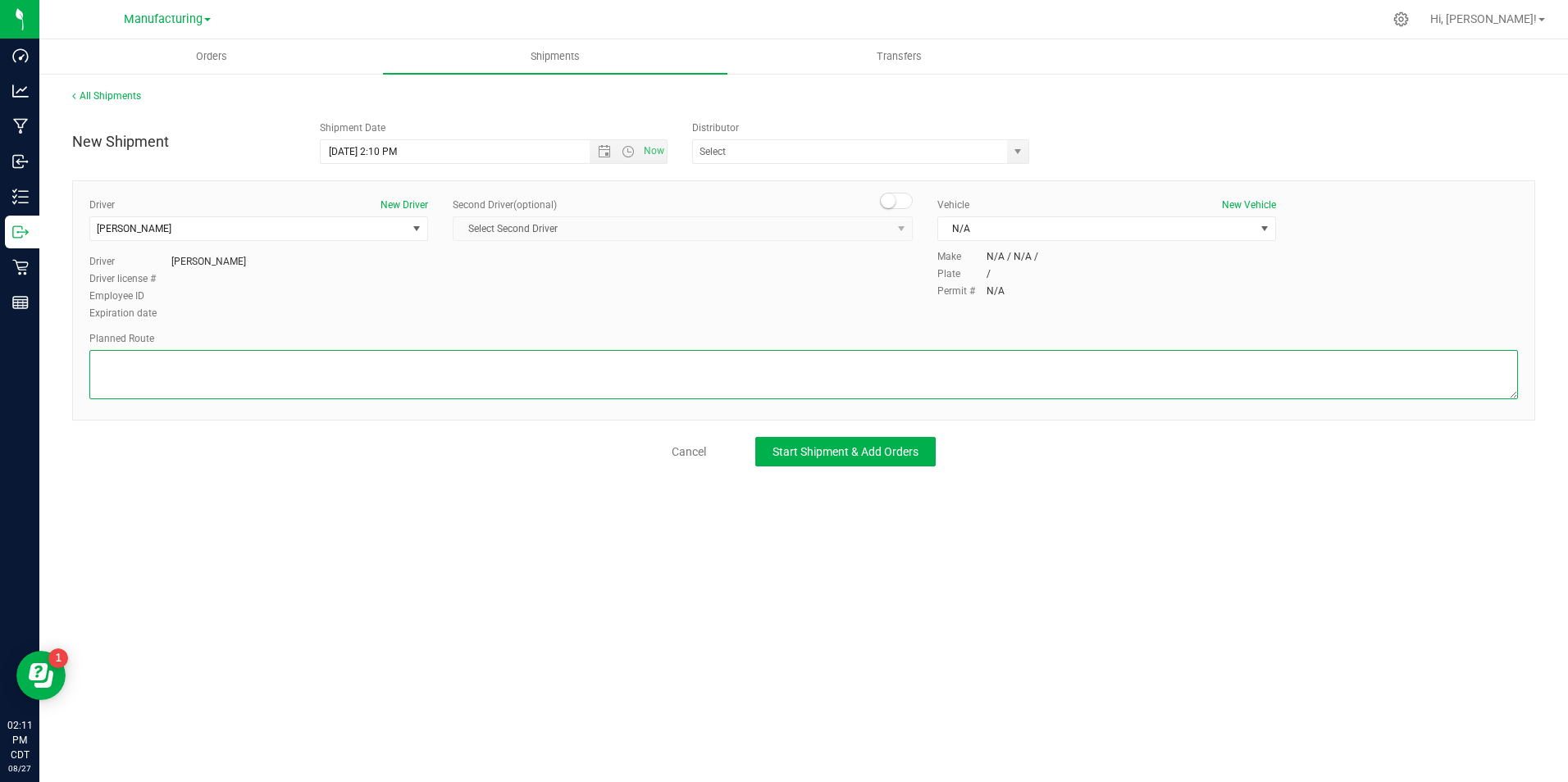
click at [392, 374] on textarea at bounding box center [804, 374] width 1428 height 49
type textarea "Packaging to Stock Room/Flowhub"
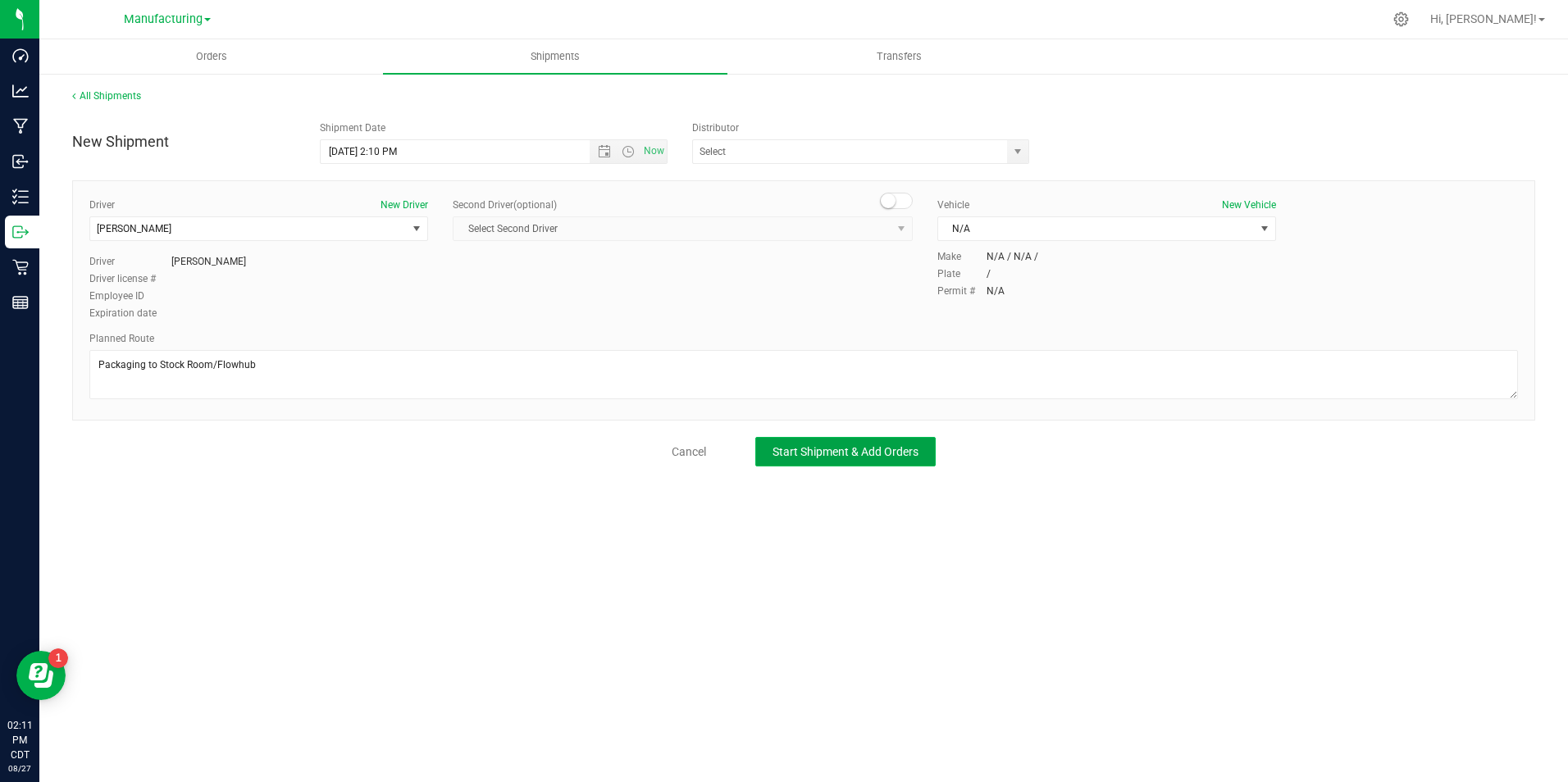
click at [843, 451] on span "Start Shipment & Add Orders" at bounding box center [845, 451] width 146 height 13
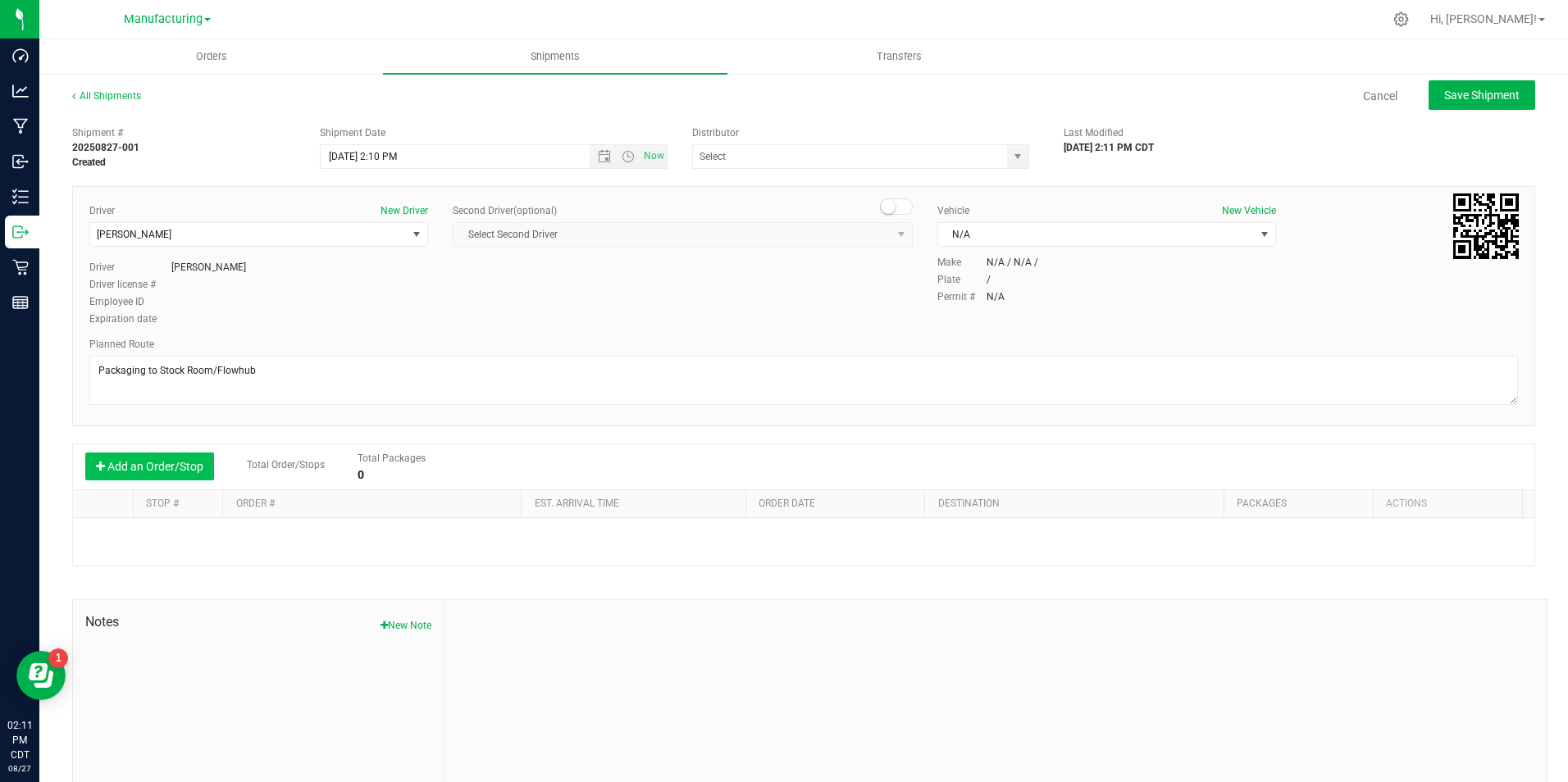
click at [142, 473] on button "Add an Order/Stop" at bounding box center [150, 466] width 129 height 28
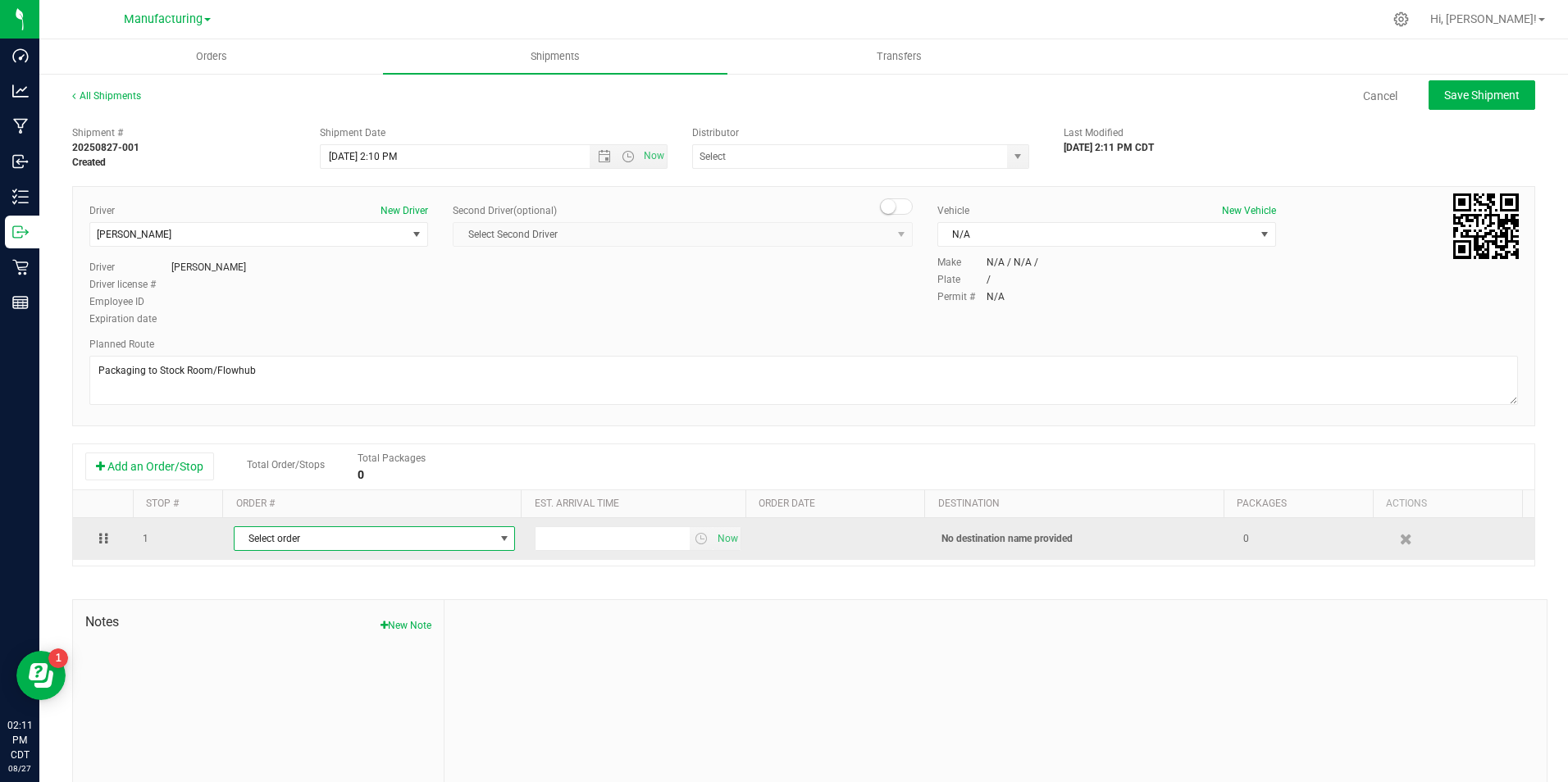
click at [394, 545] on span "Select order" at bounding box center [364, 538] width 259 height 23
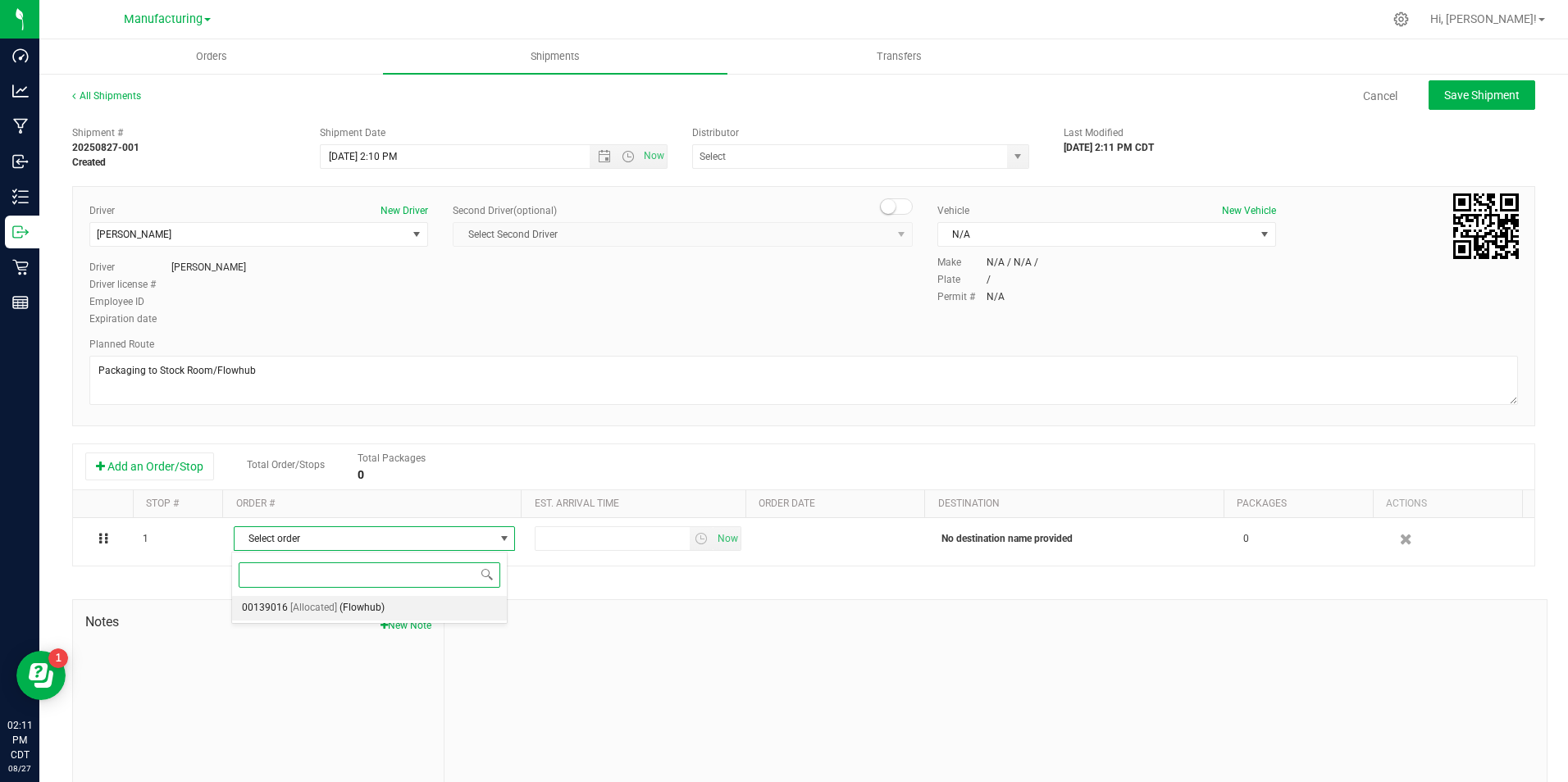
click at [361, 602] on span "(Flowhub)" at bounding box center [363, 609] width 45 height 22
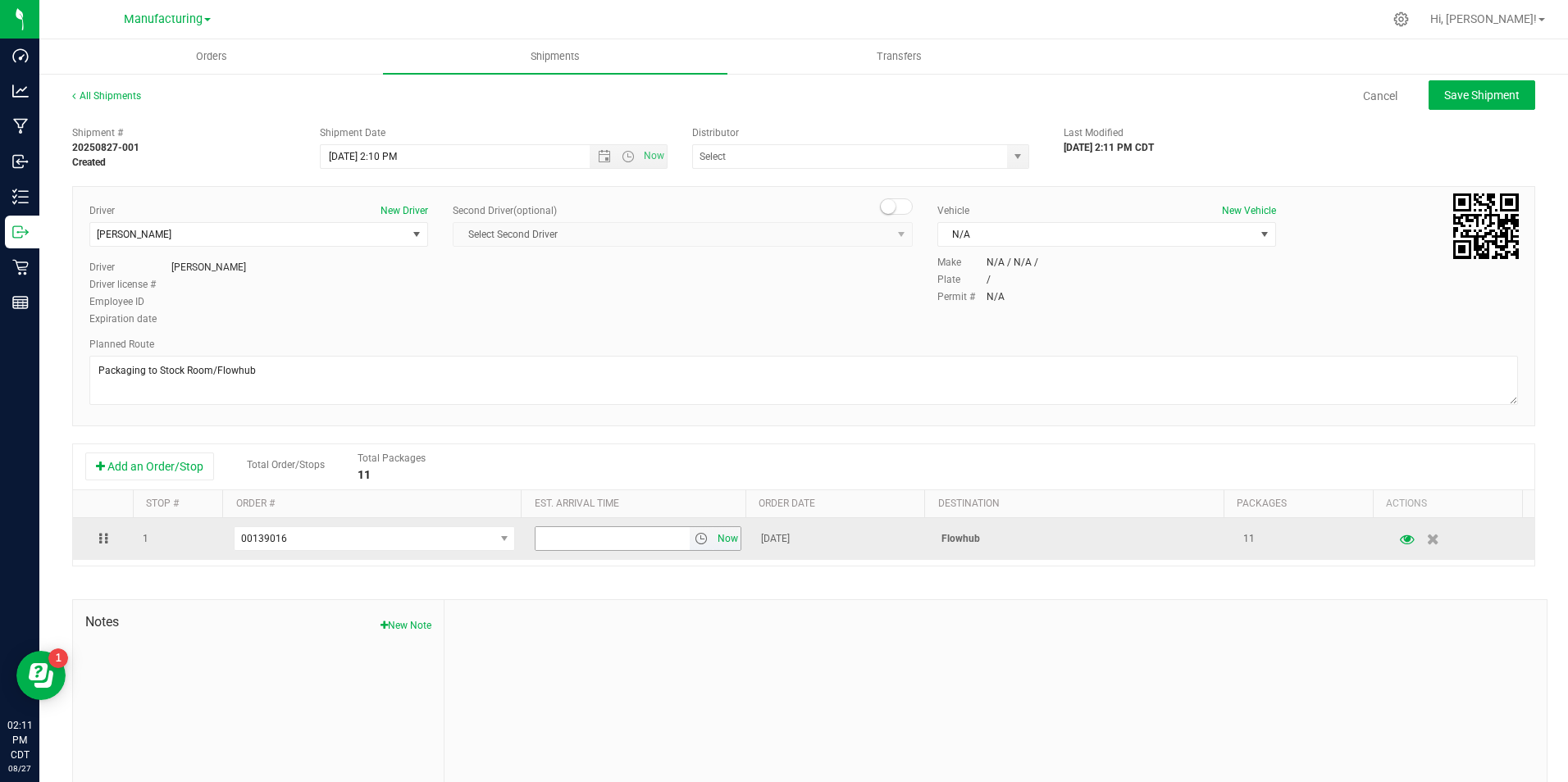
click at [723, 540] on span "Now" at bounding box center [727, 539] width 28 height 24
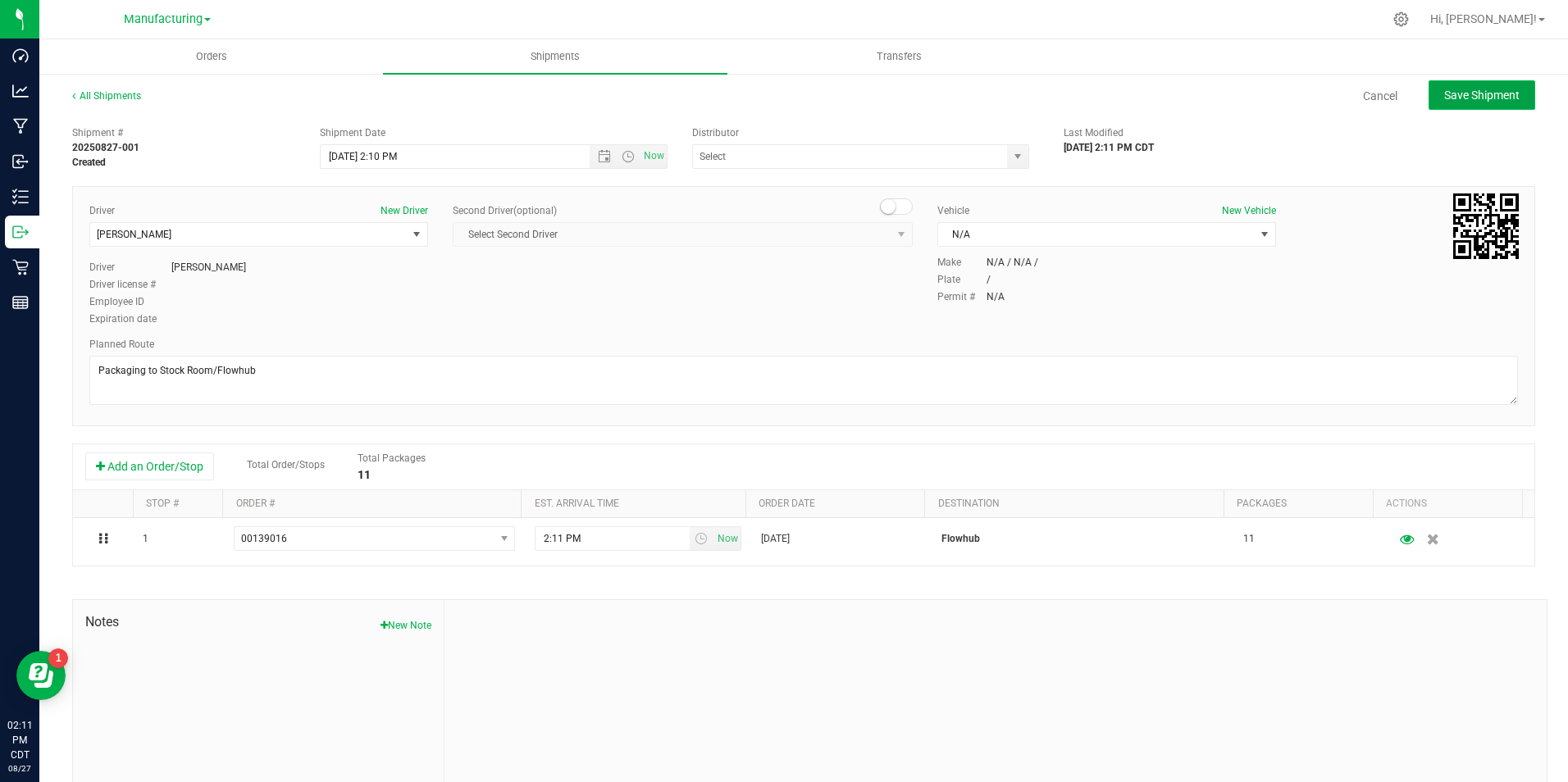
click at [1444, 89] on span "Save Shipment" at bounding box center [1481, 95] width 75 height 13
type input "[DATE] 7:10 PM"
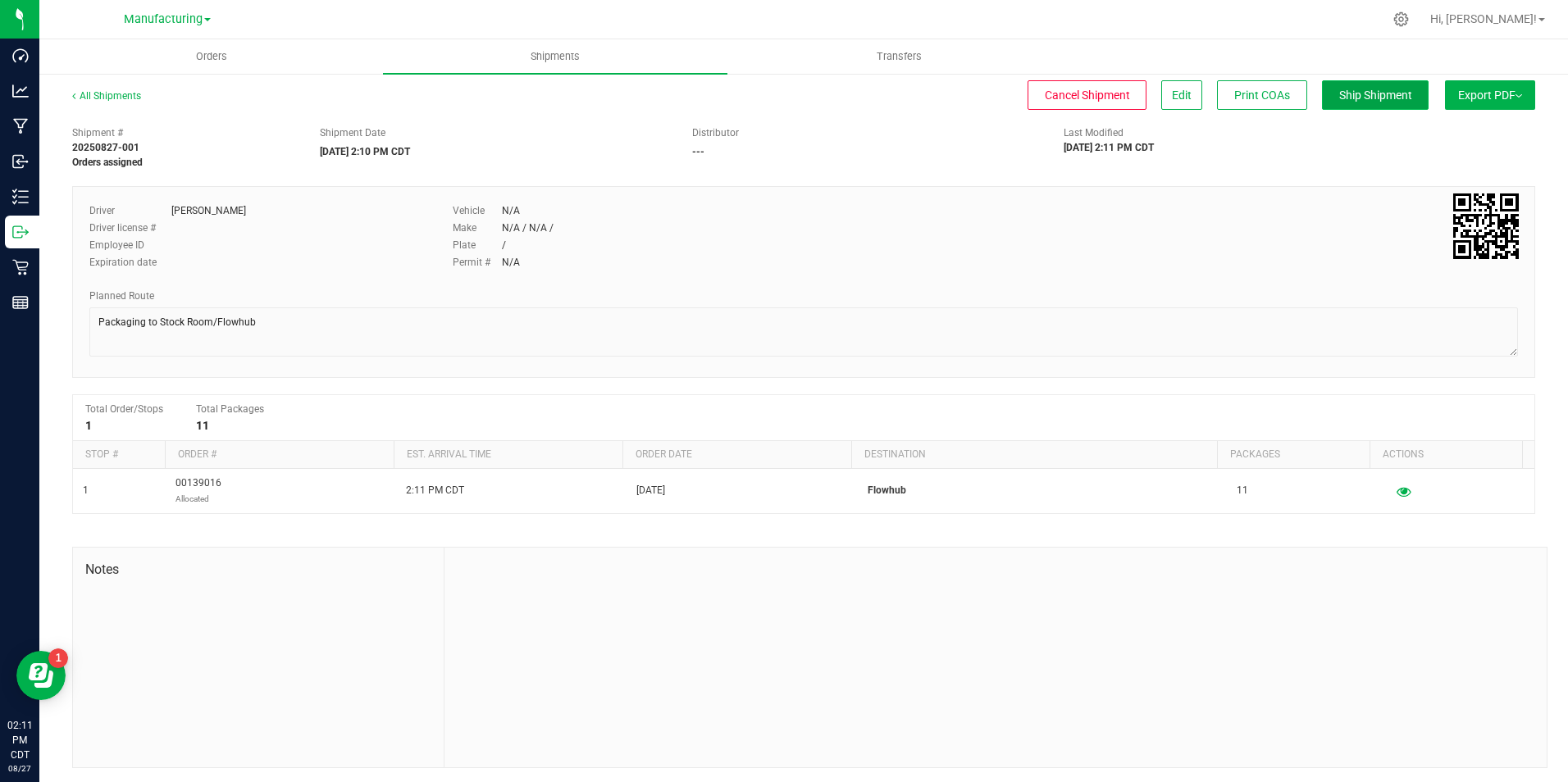
click at [1339, 92] on span "Ship Shipment" at bounding box center [1375, 95] width 73 height 13
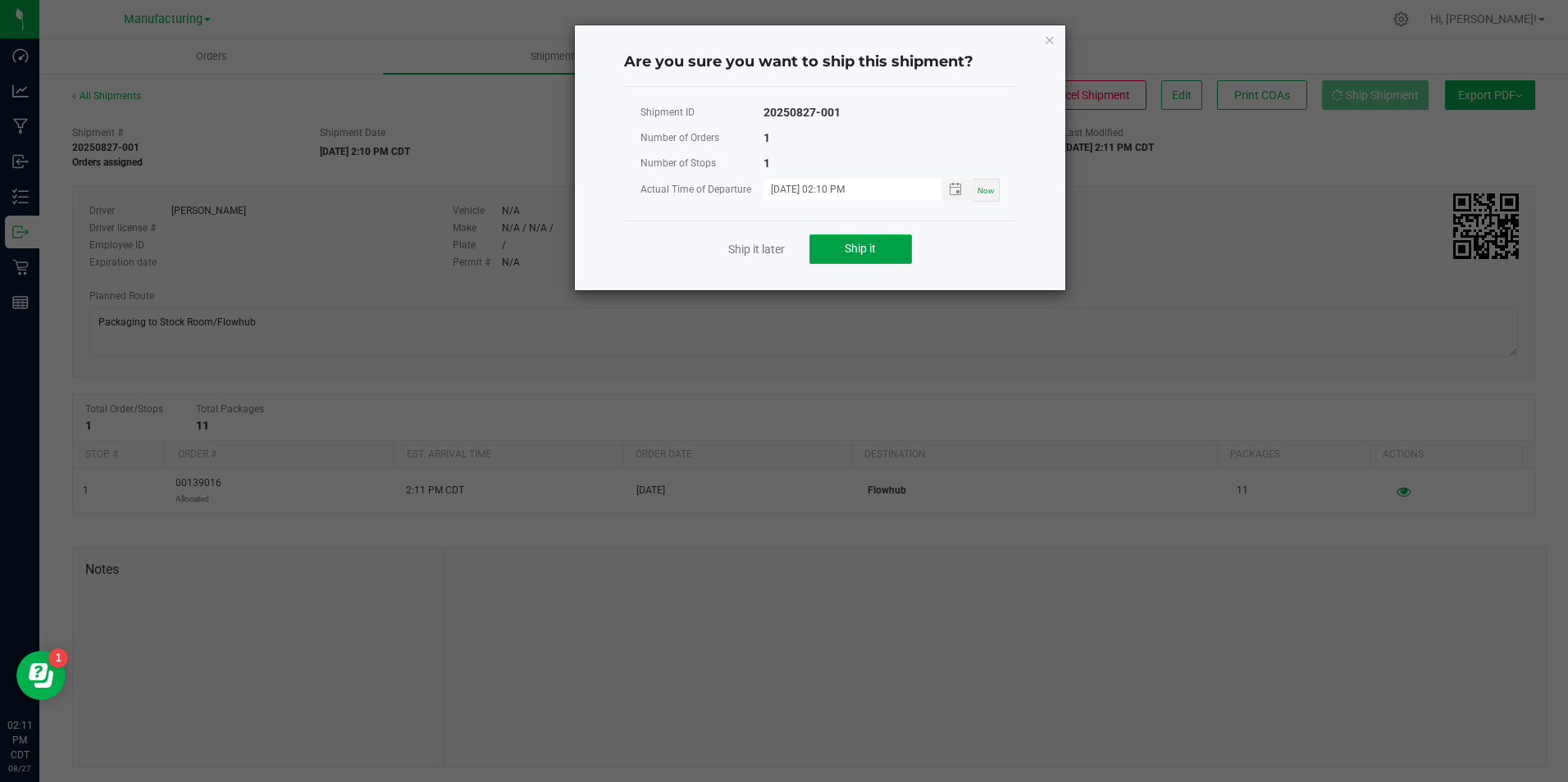
click at [829, 245] on button "Ship it" at bounding box center [860, 249] width 102 height 30
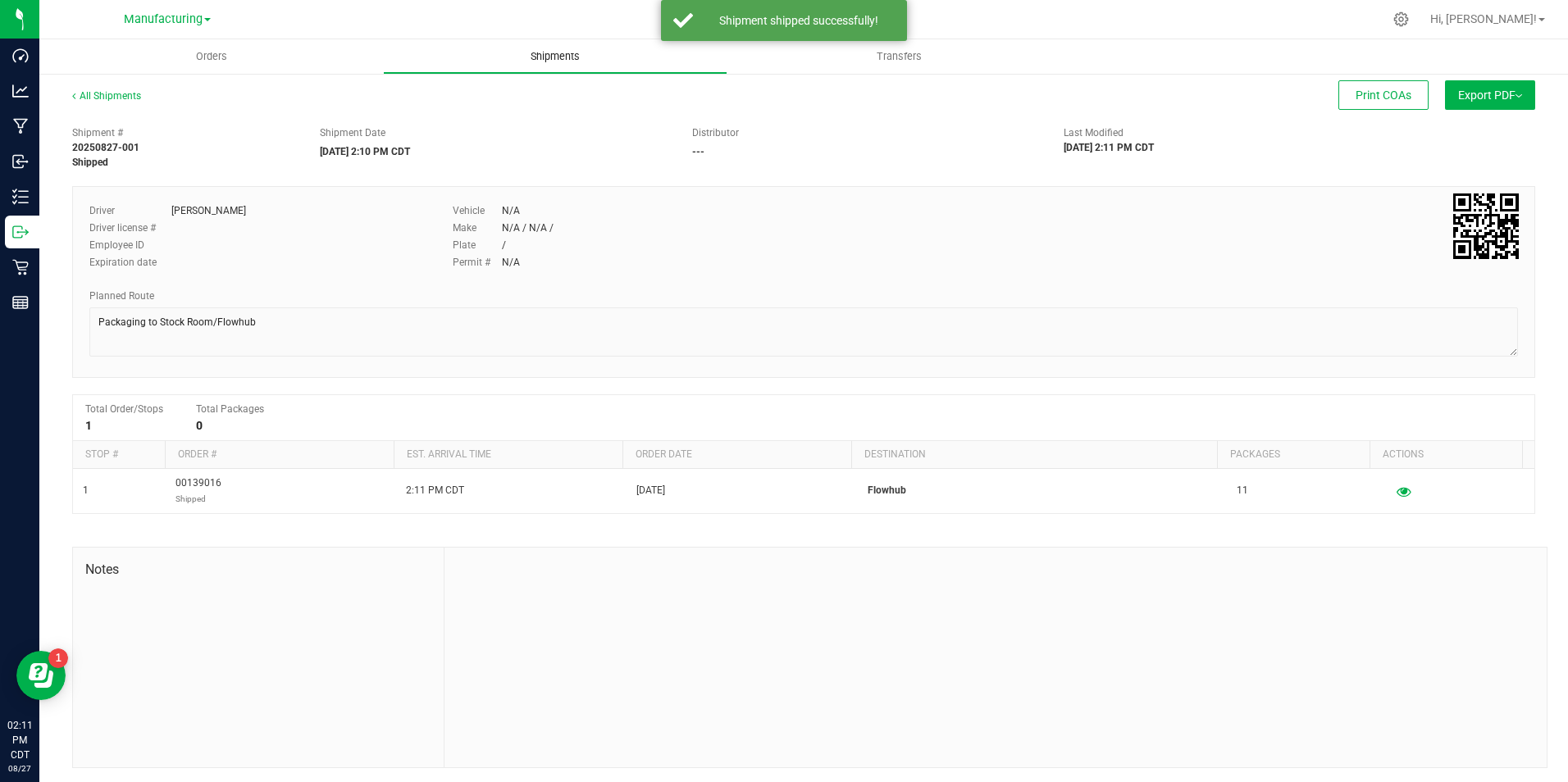
click at [560, 53] on span "Shipments" at bounding box center [555, 56] width 93 height 14
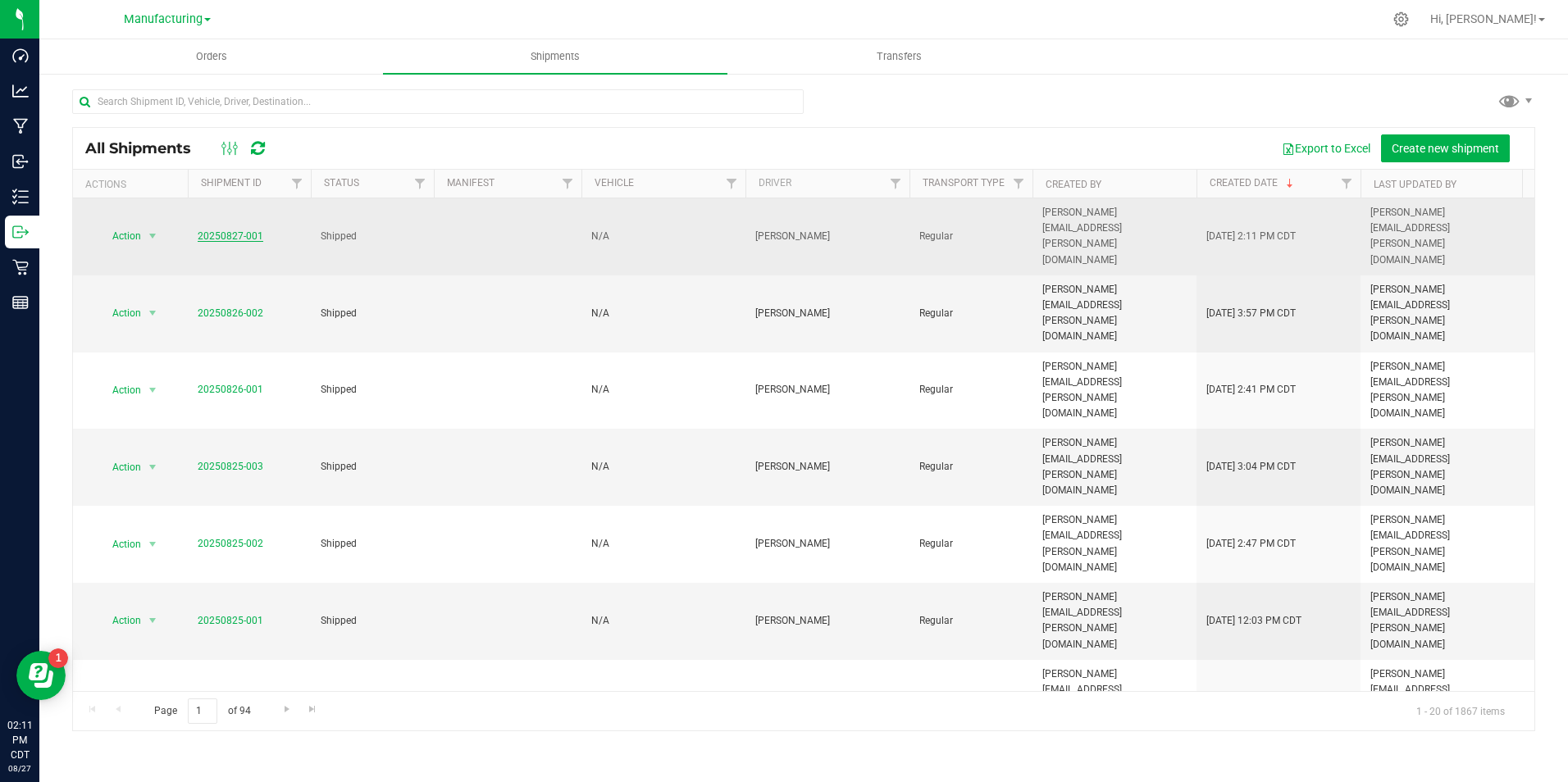
click at [233, 230] on link "20250827-001" at bounding box center [230, 236] width 65 height 12
